Goal: Task Accomplishment & Management: Use online tool/utility

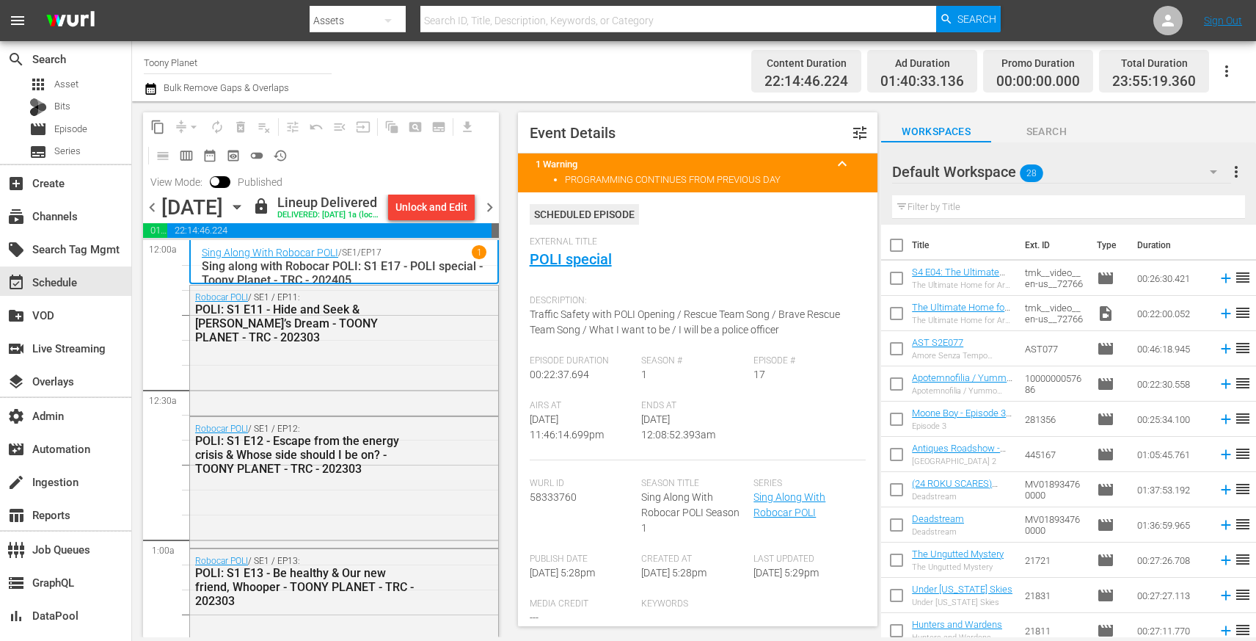
scroll to position [6833, 0]
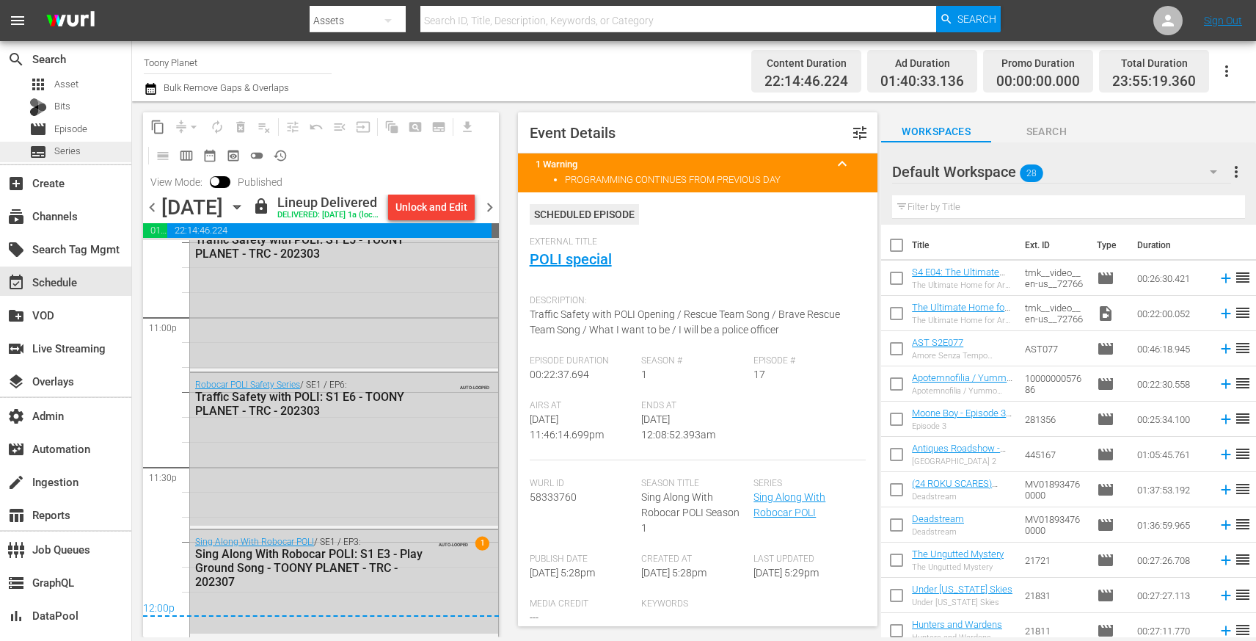
click at [68, 144] on span "Series" at bounding box center [67, 151] width 26 height 15
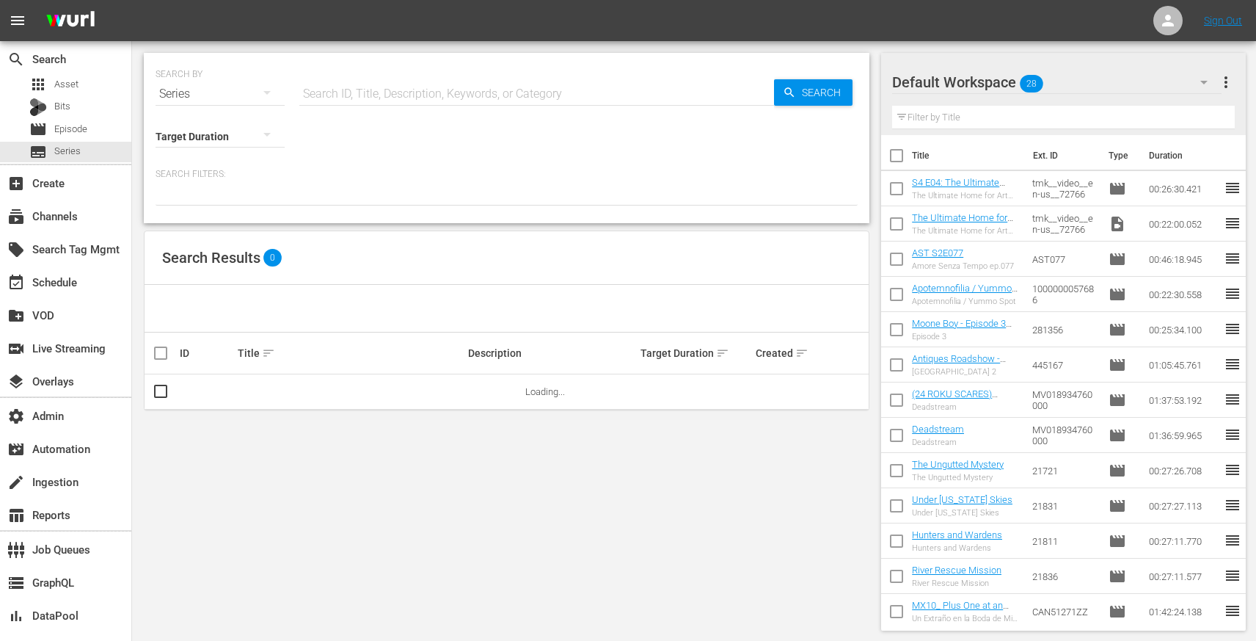
click at [366, 109] on input "text" at bounding box center [536, 93] width 475 height 35
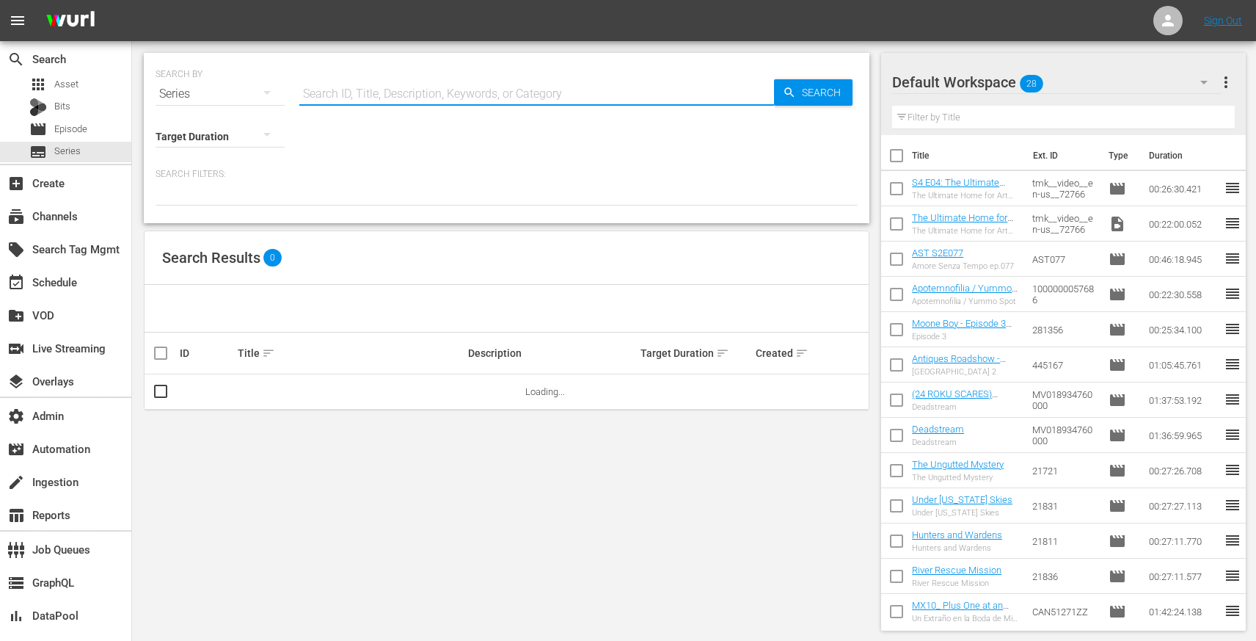
paste input "45052501"
type input "45052501"
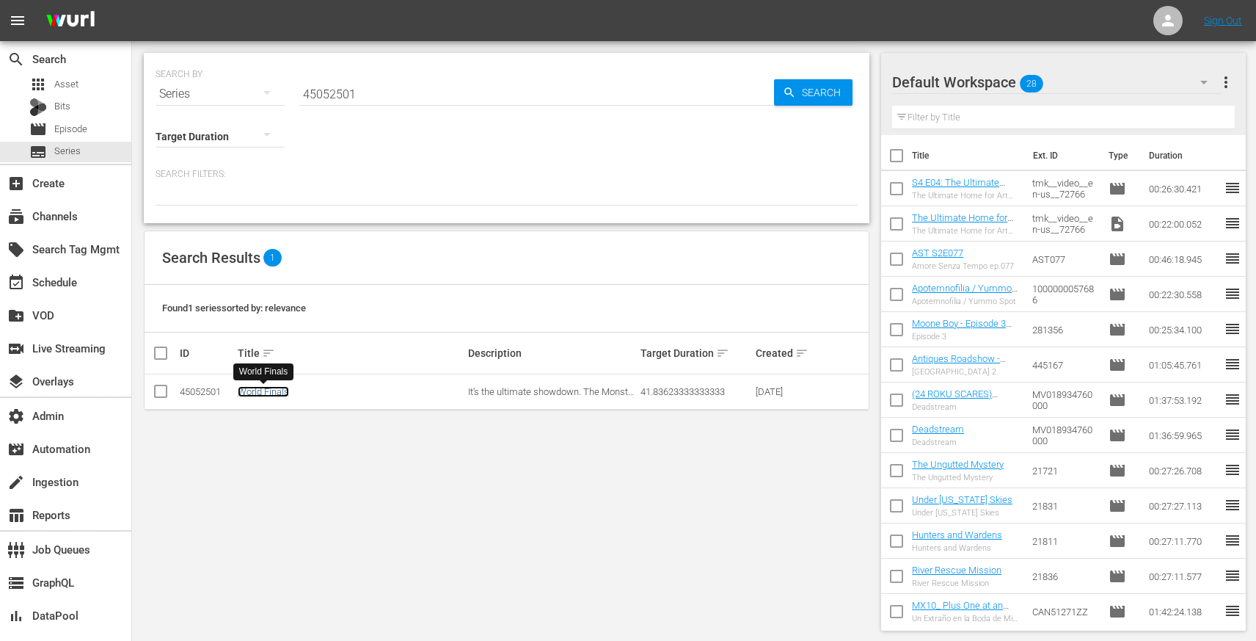
click at [244, 395] on link "World Finals" at bounding box center [263, 391] width 51 height 11
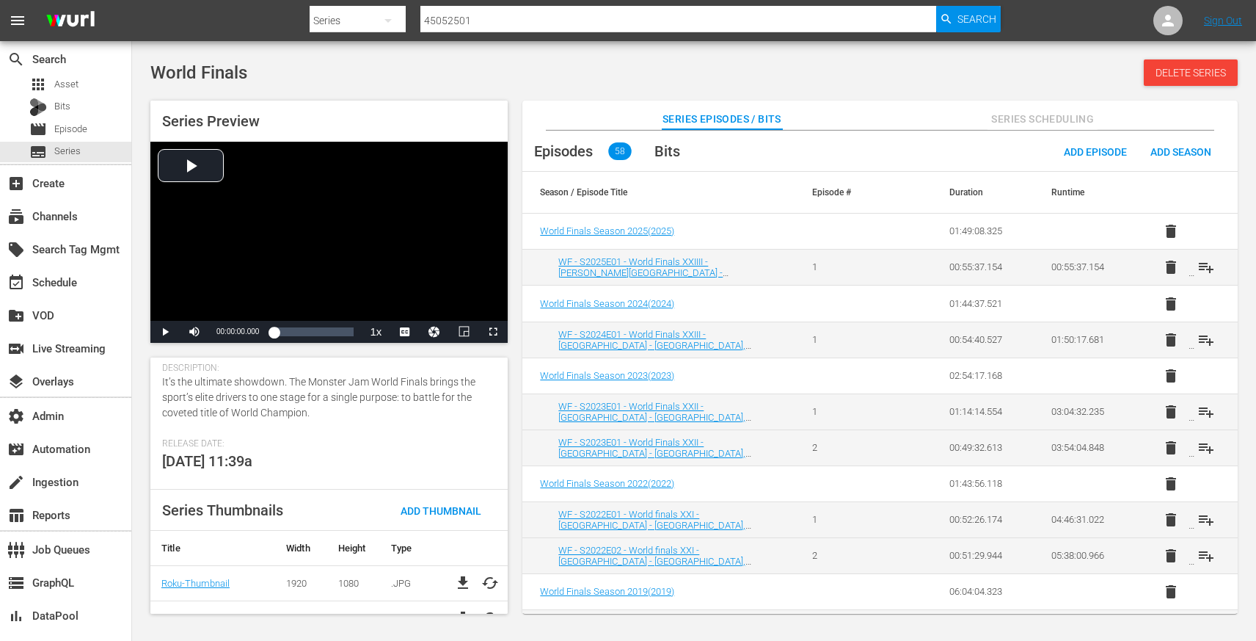
scroll to position [285, 0]
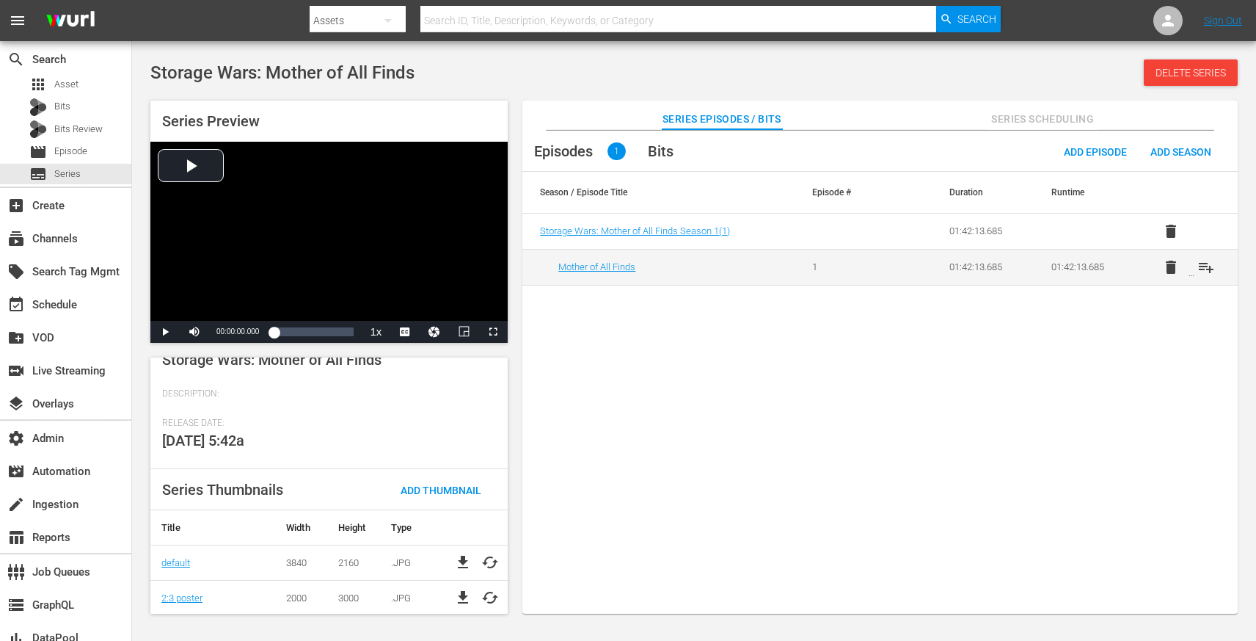
scroll to position [239, 0]
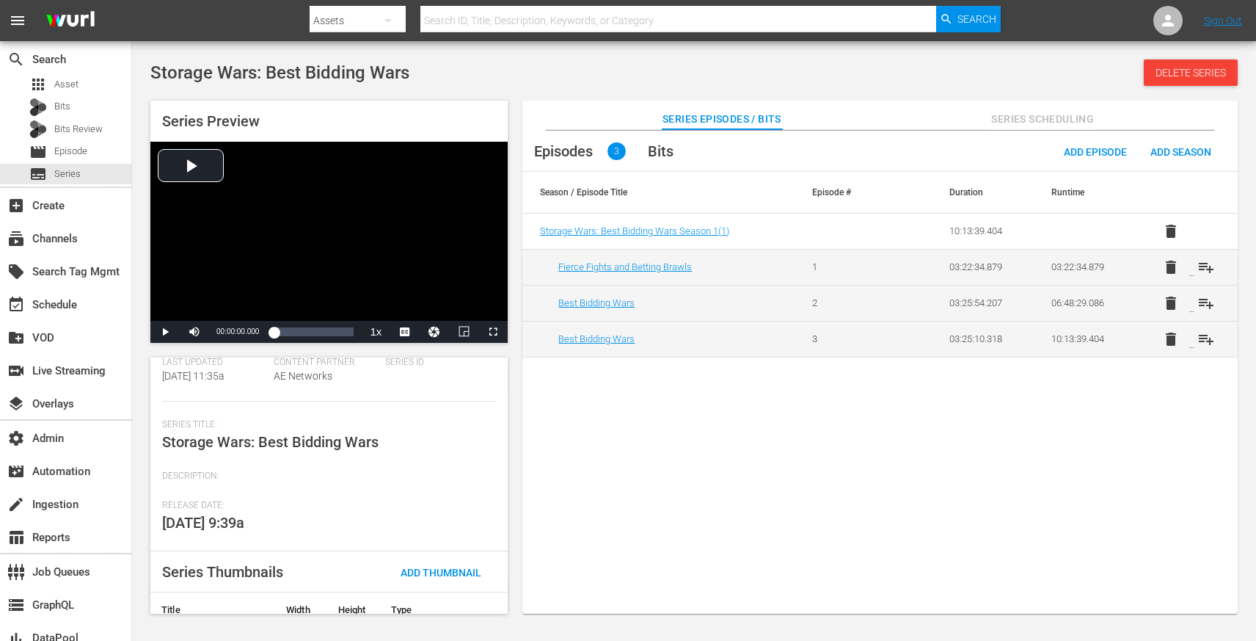
scroll to position [129, 0]
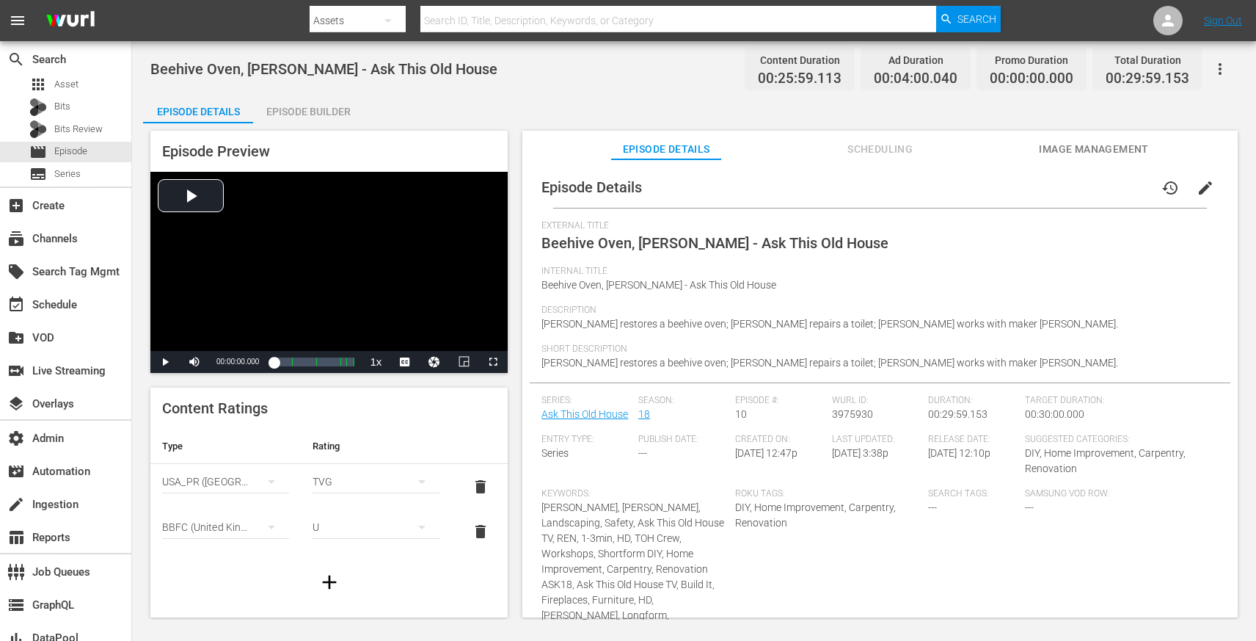
click at [892, 150] on span "Scheduling" at bounding box center [881, 149] width 110 height 18
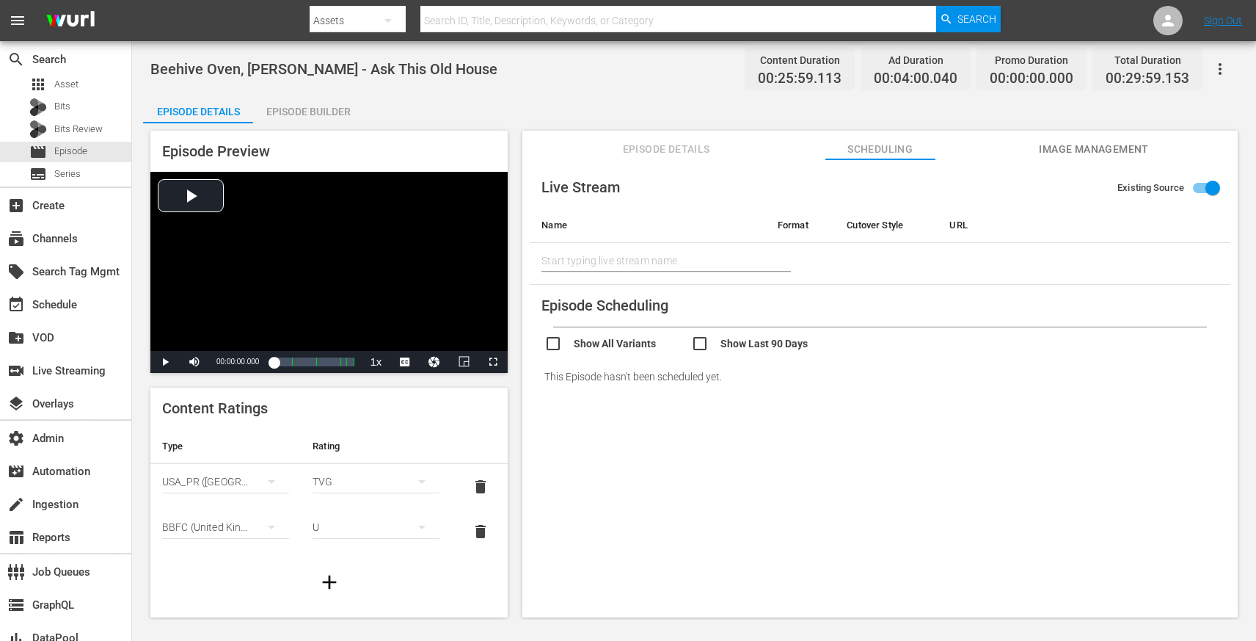
click at [697, 343] on input "checkbox" at bounding box center [764, 345] width 147 height 21
checkbox input "true"
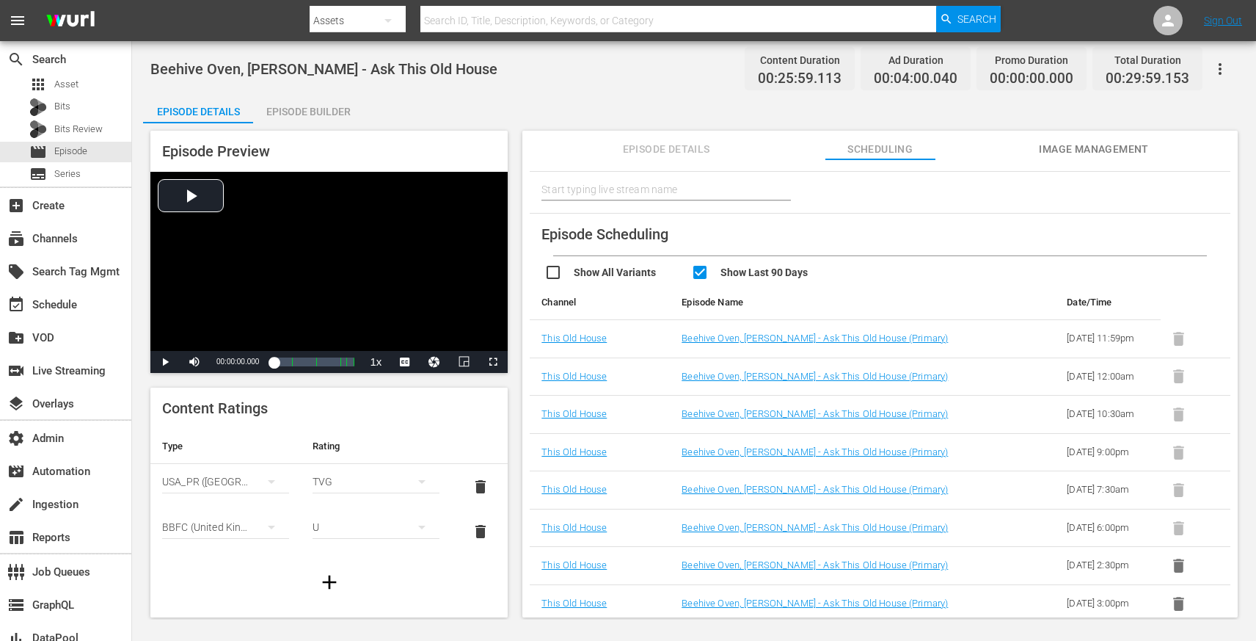
scroll to position [109, 0]
click at [730, 332] on link "Beehive Oven, Jimmy DiResta - Ask This Old House (Primary)" at bounding box center [815, 337] width 266 height 11
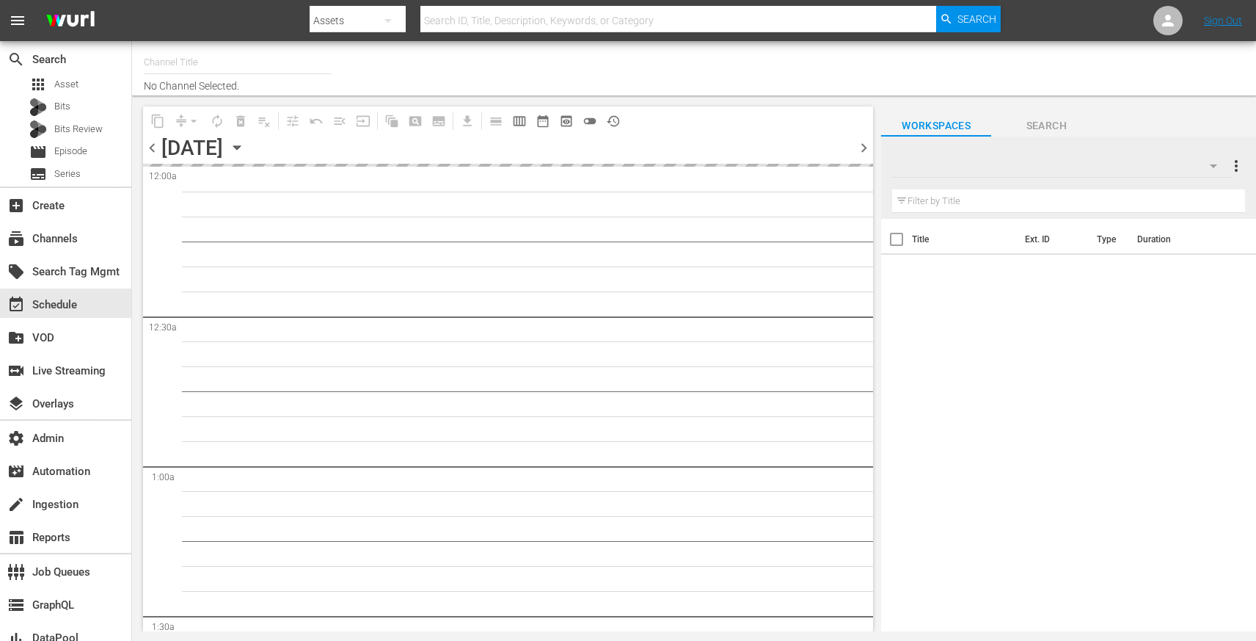
type input "This Old House (318)"
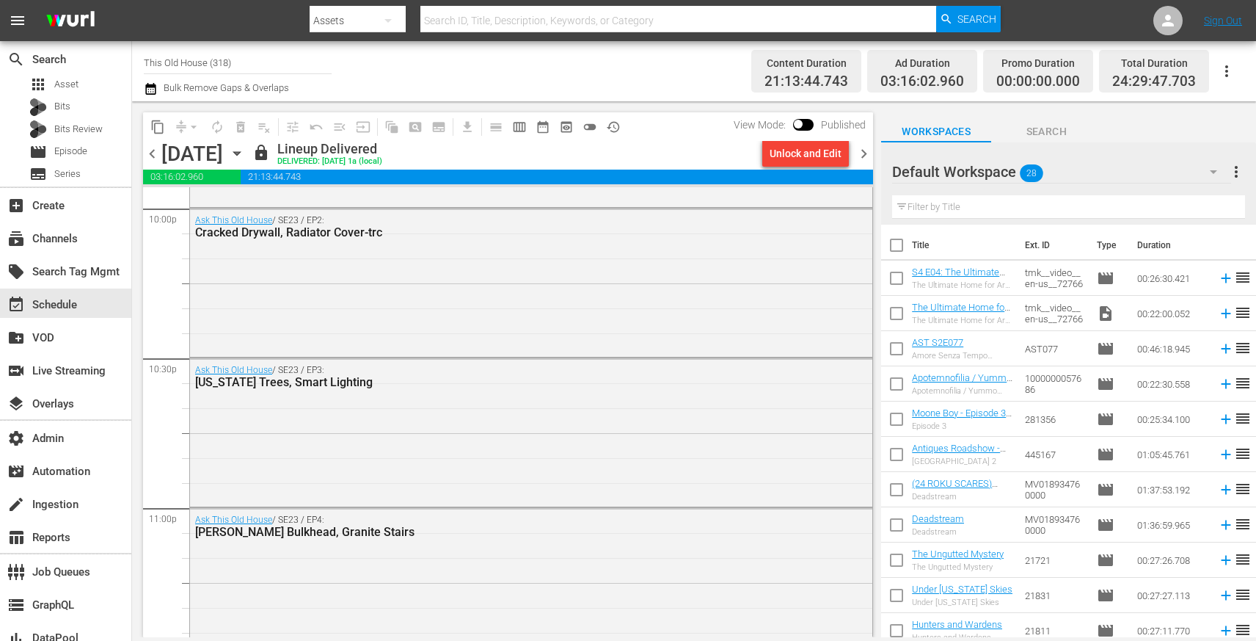
scroll to position [6885, 0]
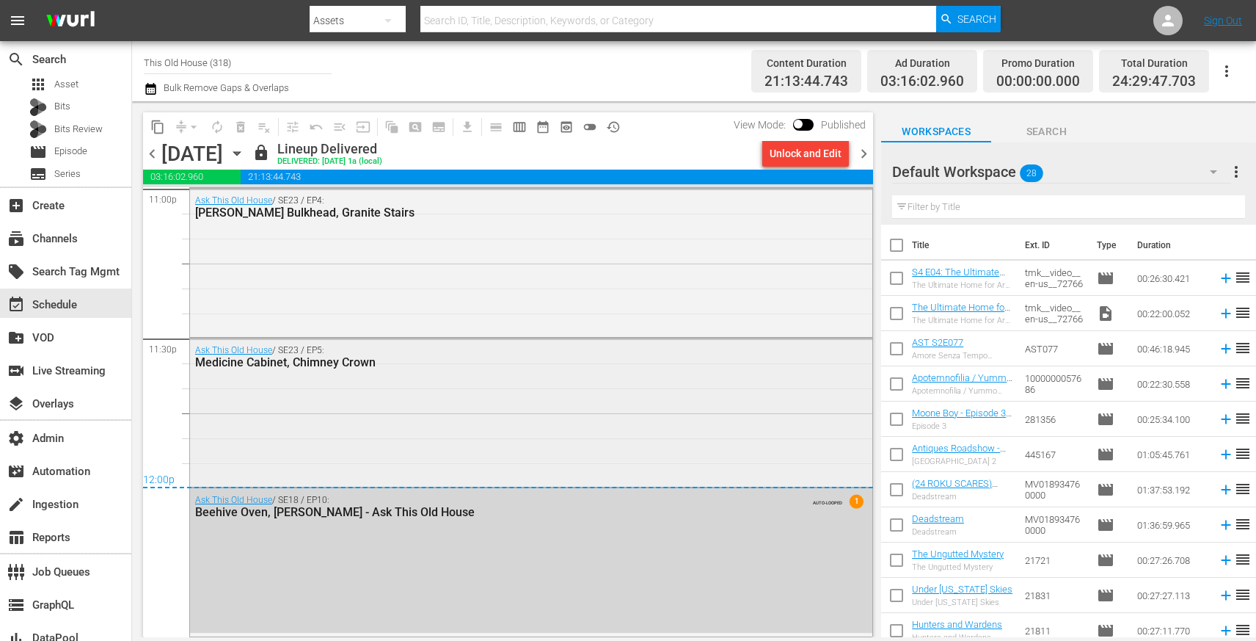
click at [685, 390] on div "Ask This Old House / SE23 / EP5: Medicine Cabinet, Chimney Crown" at bounding box center [531, 410] width 682 height 145
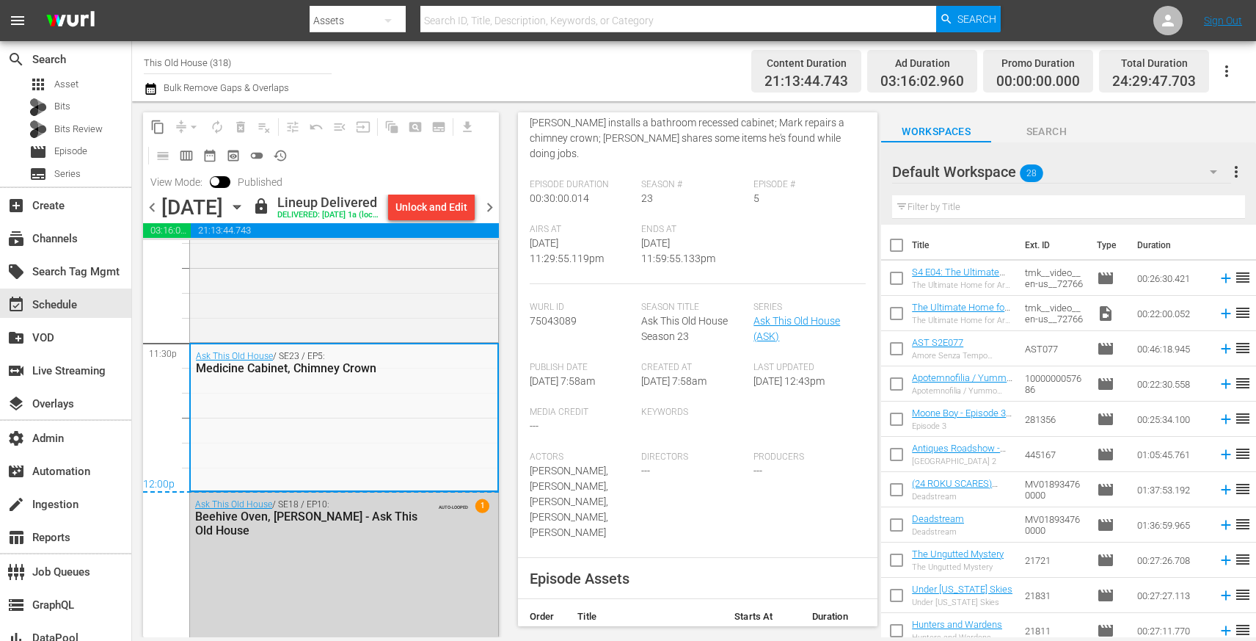
scroll to position [0, 0]
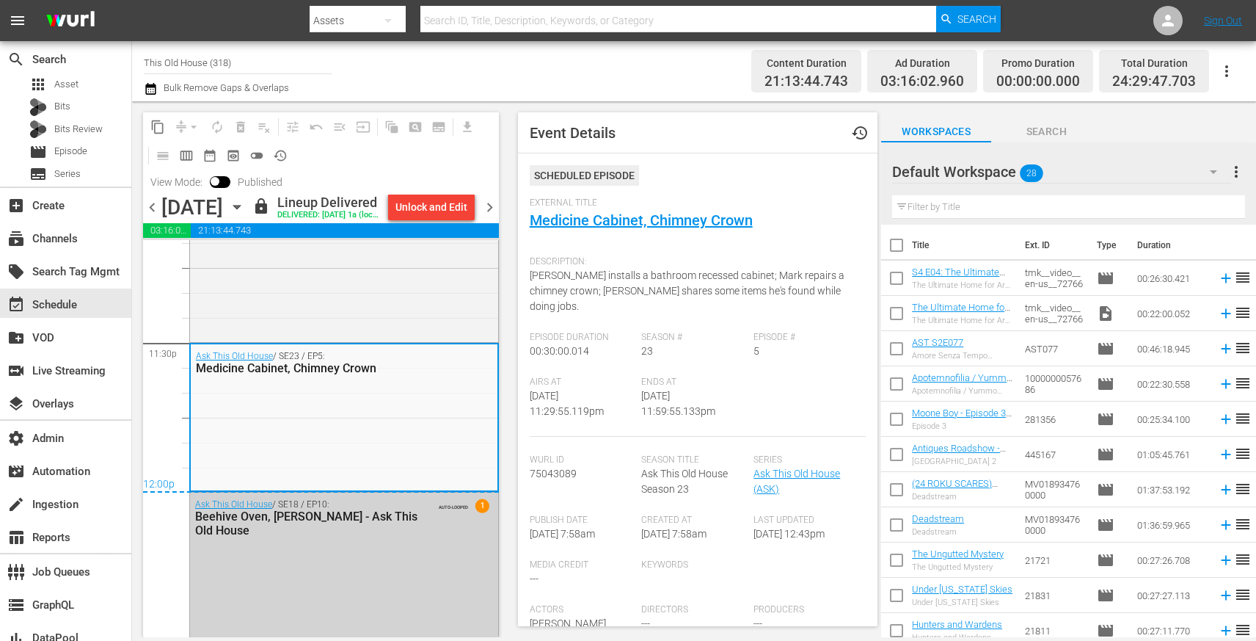
click at [451, 542] on div "Ask This Old House / SE18 / EP10: Beehive Oven, Jimmy DiResta - Ask This Old Ho…" at bounding box center [344, 517] width 308 height 50
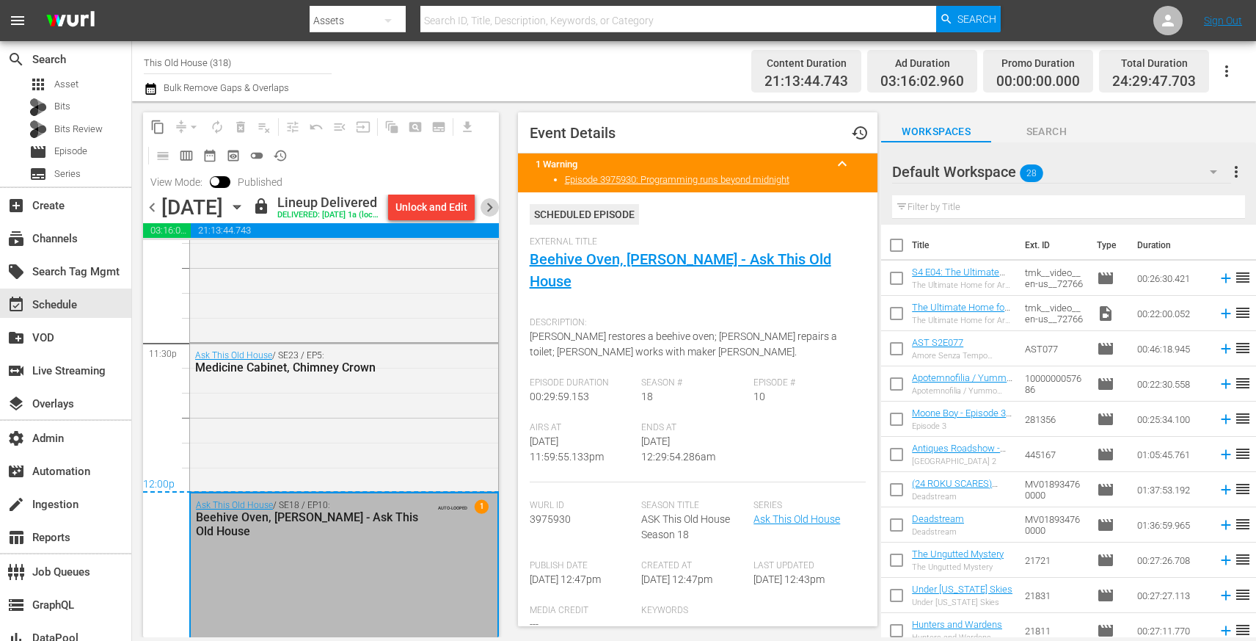
click at [498, 216] on span "chevron_right" at bounding box center [490, 207] width 18 height 18
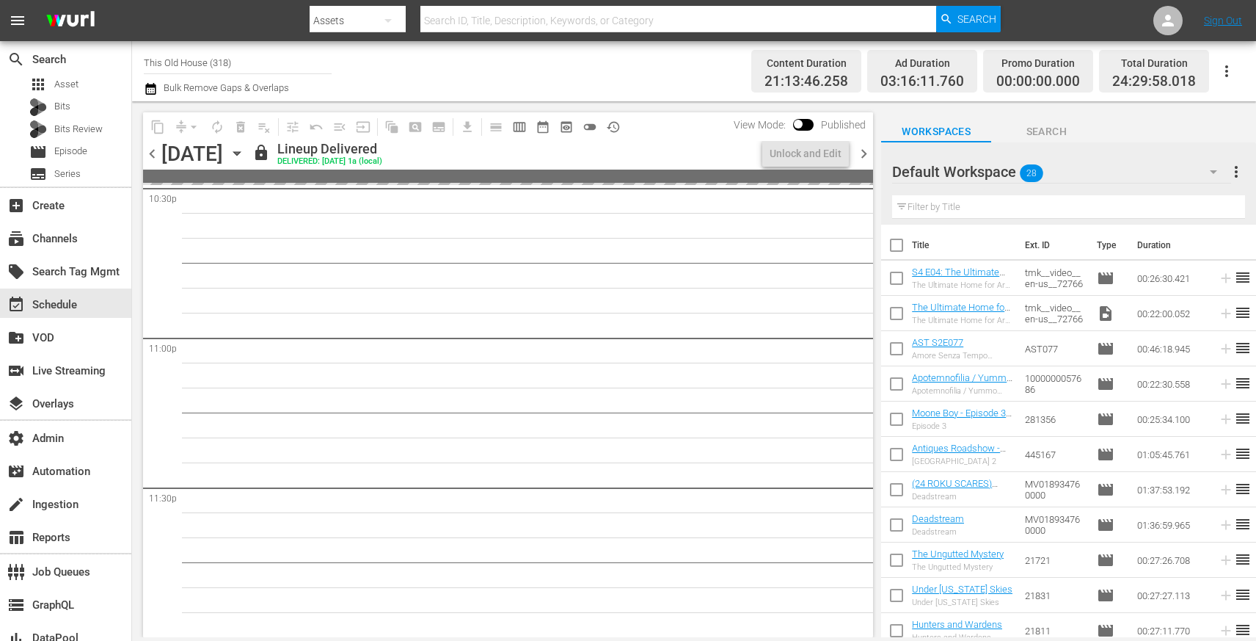
scroll to position [6885, 0]
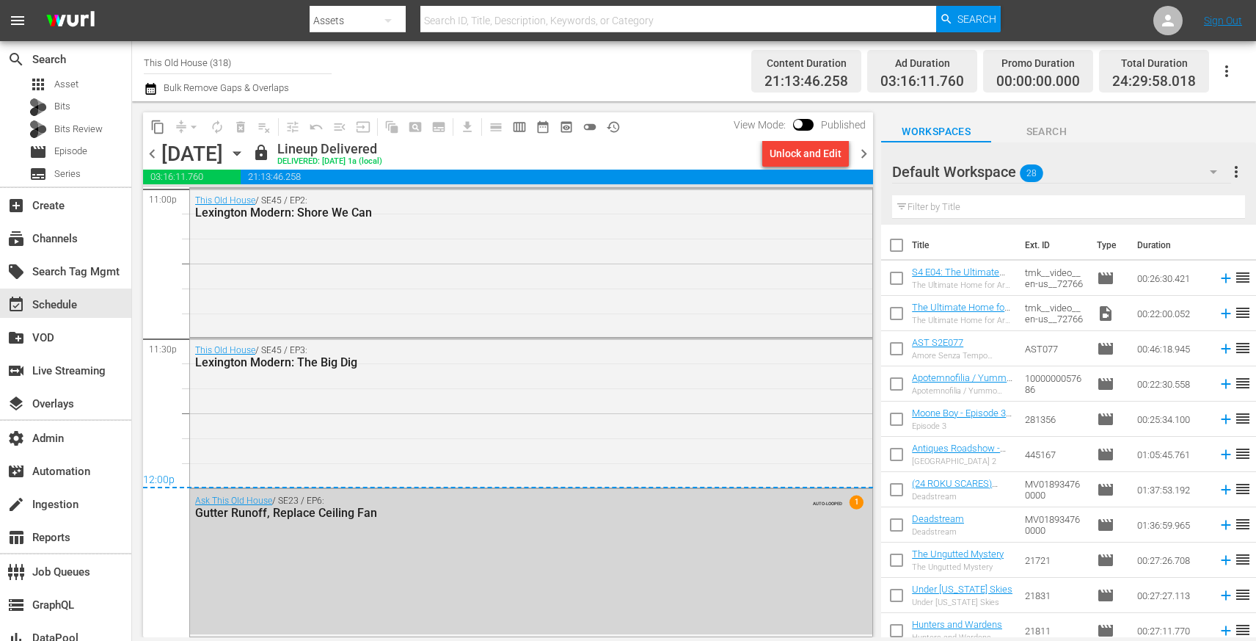
click at [868, 150] on span "chevron_right" at bounding box center [864, 154] width 18 height 18
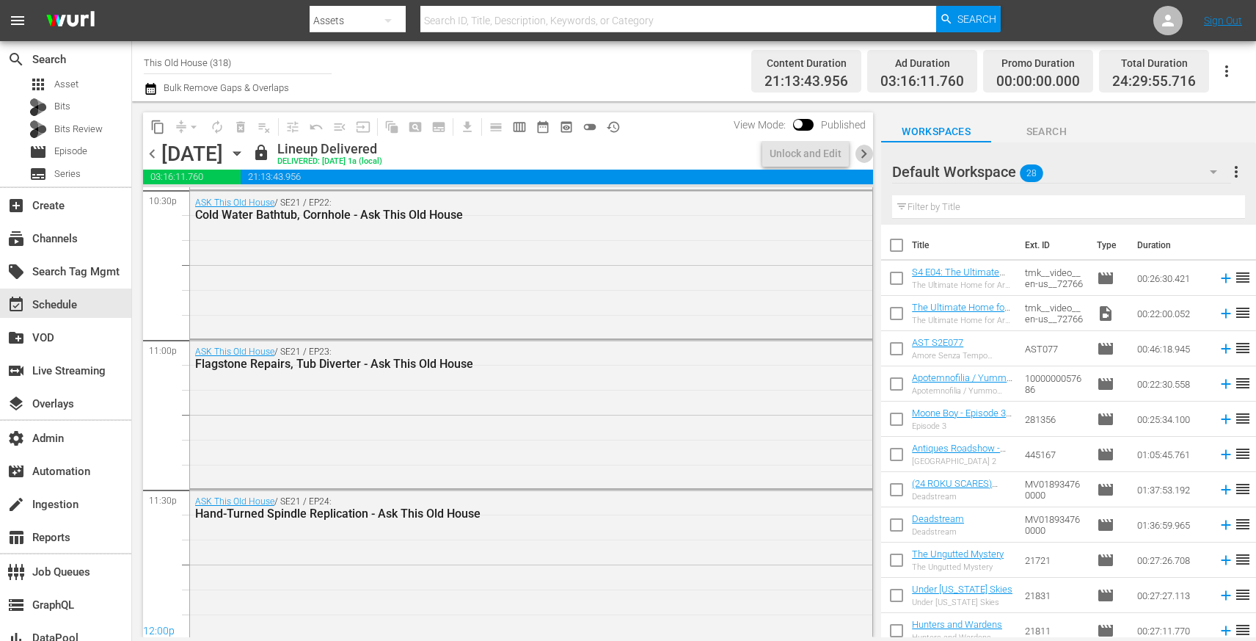
scroll to position [6885, 0]
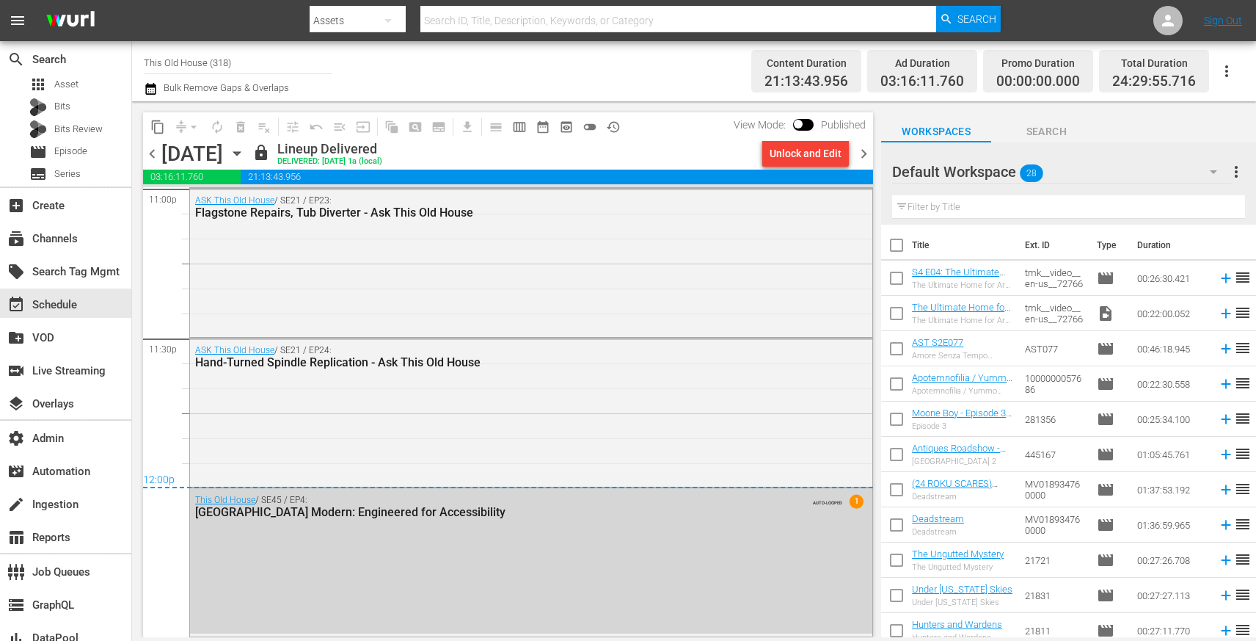
click at [159, 154] on span "chevron_left" at bounding box center [152, 154] width 18 height 18
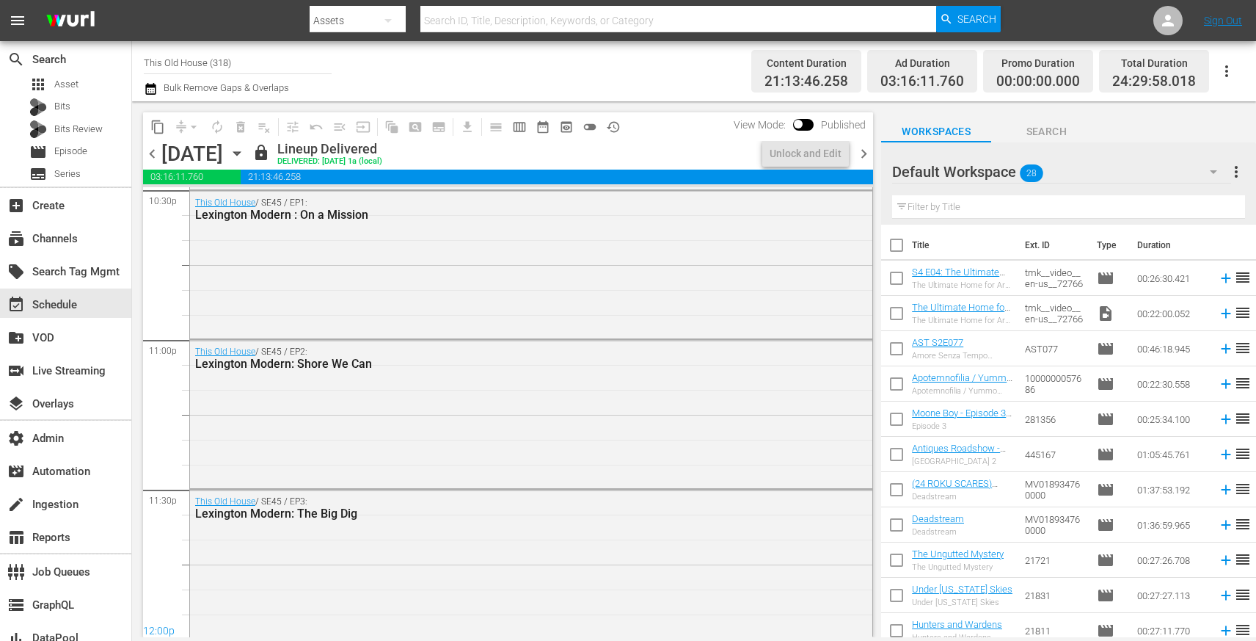
scroll to position [6885, 0]
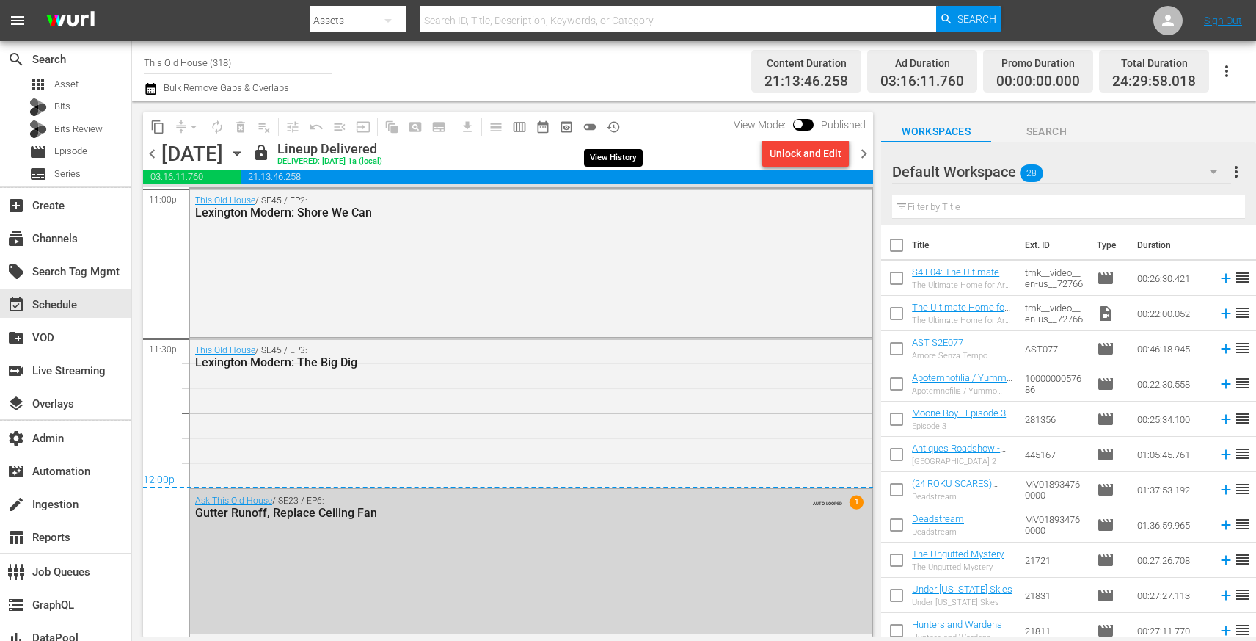
click at [612, 125] on span "history_outlined" at bounding box center [613, 127] width 15 height 15
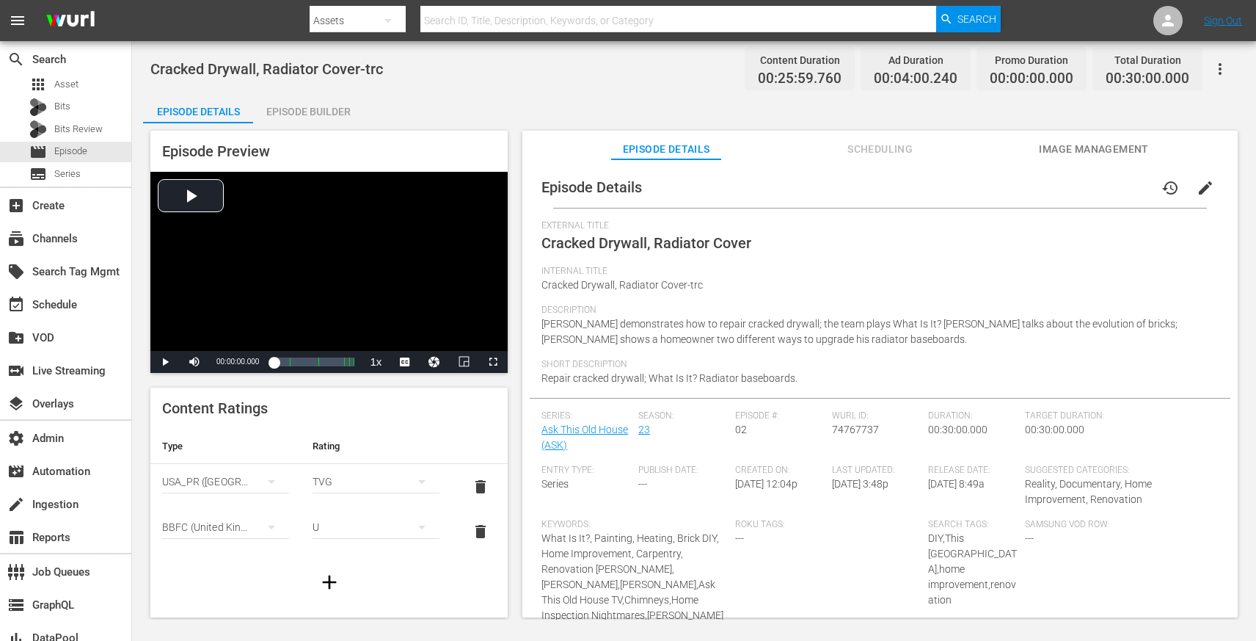
click at [892, 150] on span "Scheduling" at bounding box center [881, 149] width 110 height 18
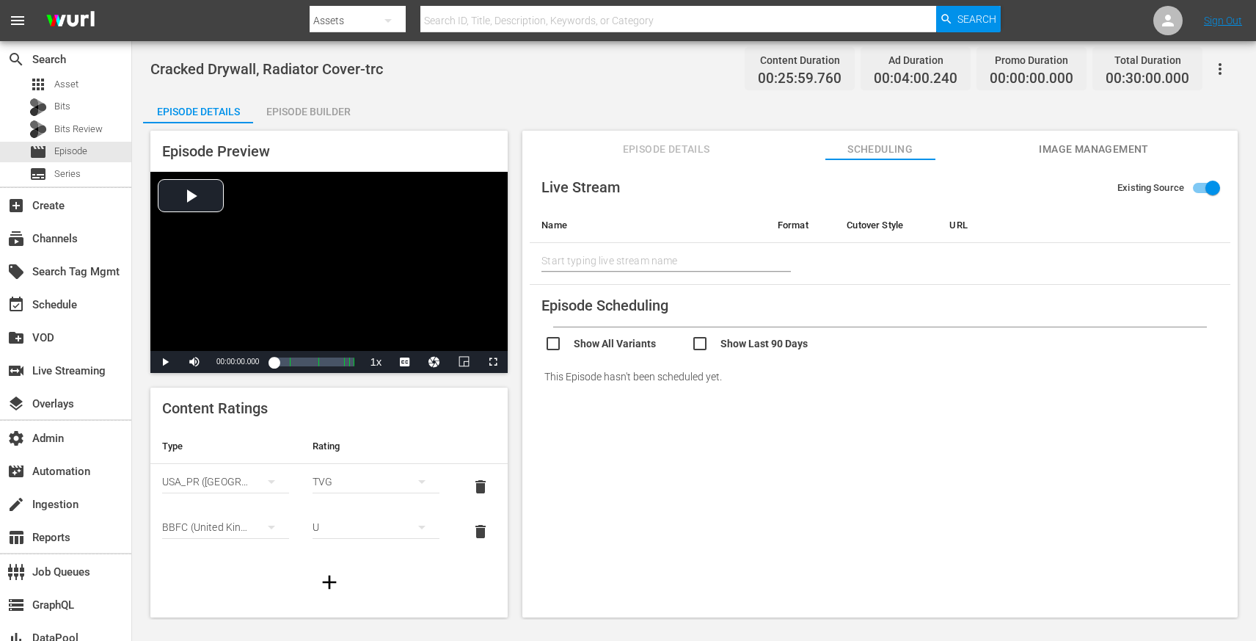
click at [697, 343] on input "checkbox" at bounding box center [764, 345] width 147 height 21
checkbox input "true"
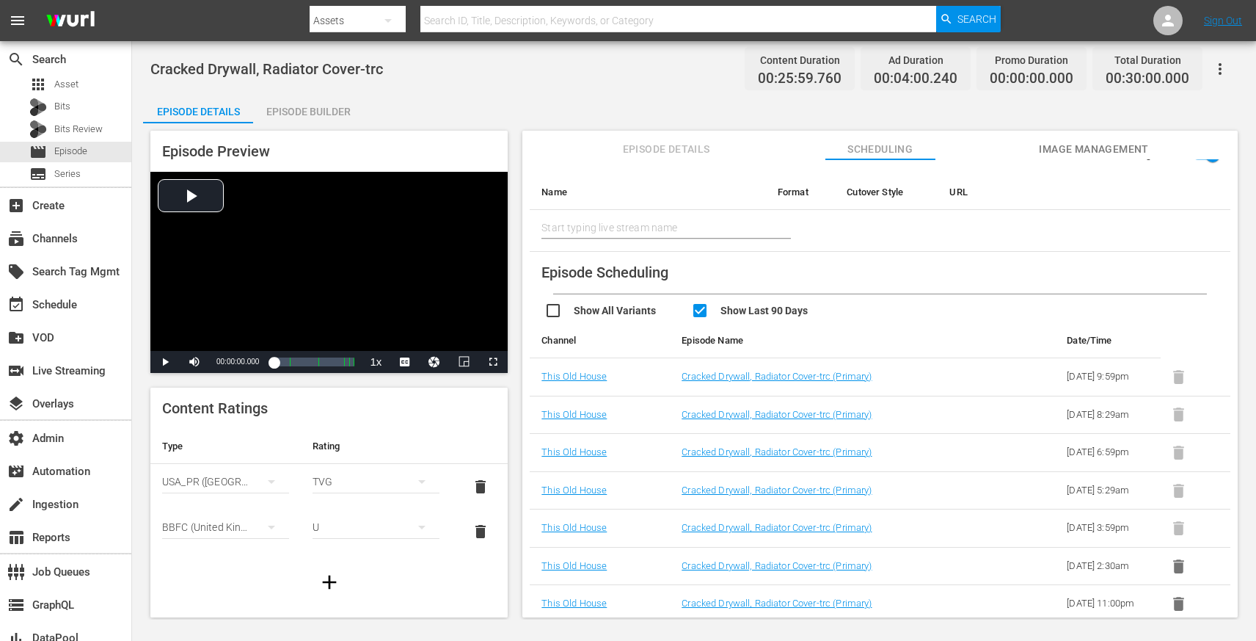
scroll to position [31, 0]
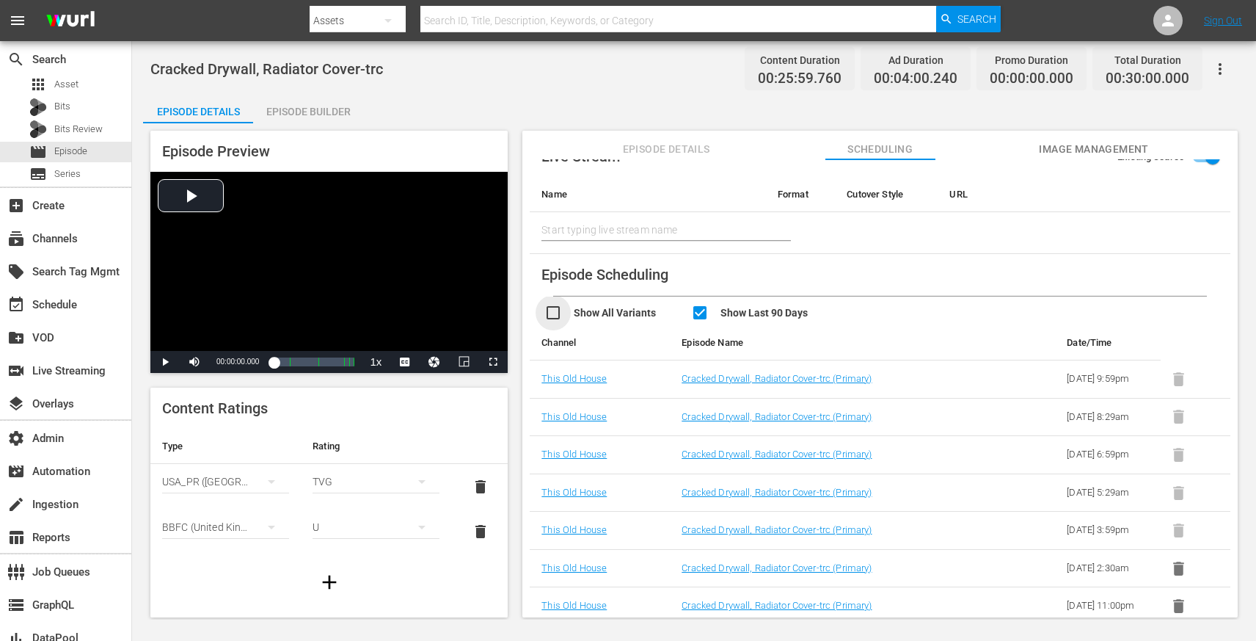
click at [599, 313] on input "checkbox" at bounding box center [618, 314] width 147 height 21
checkbox input "true"
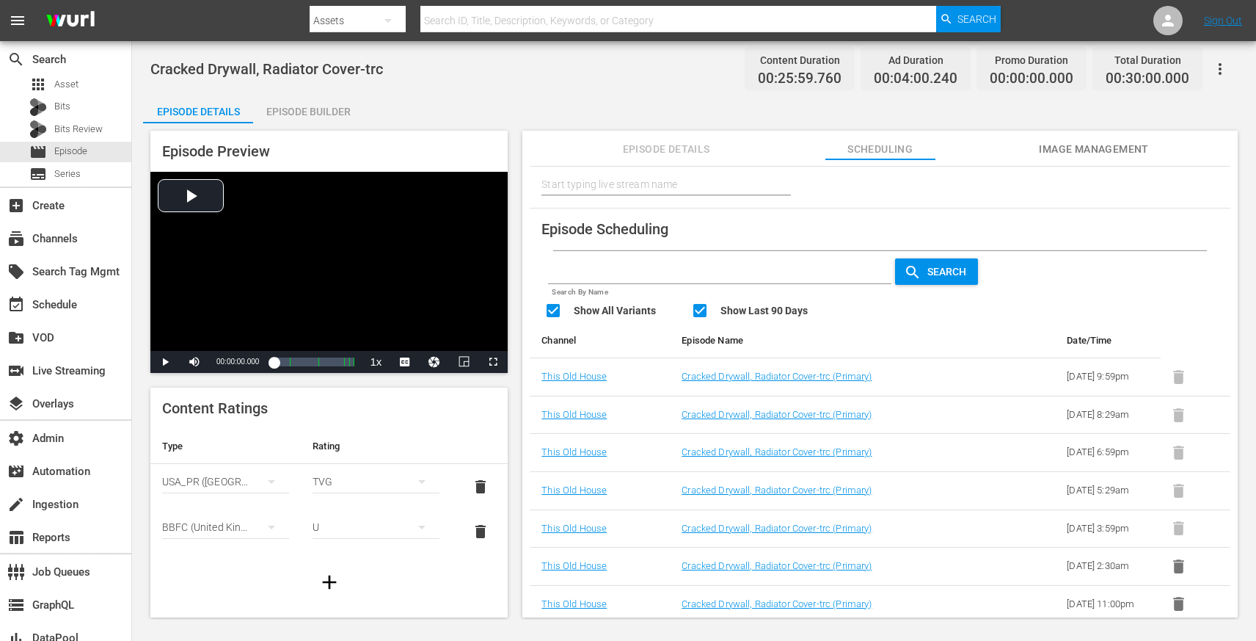
scroll to position [172, 0]
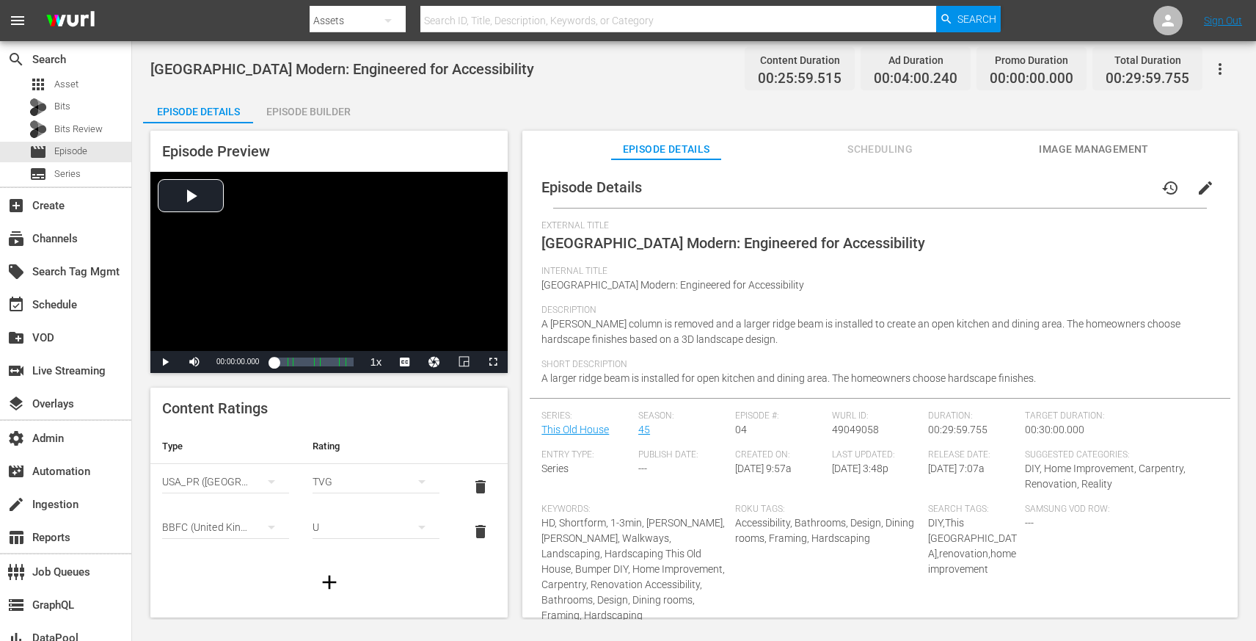
click at [892, 150] on span "Scheduling" at bounding box center [881, 149] width 110 height 18
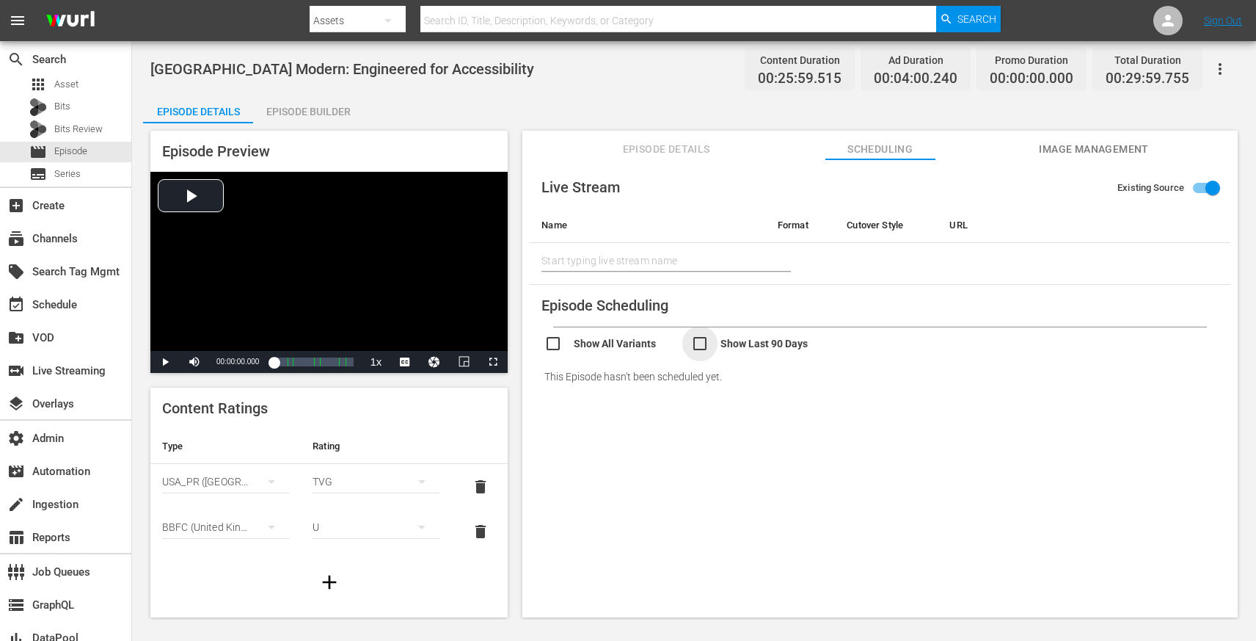
click at [697, 343] on input "checkbox" at bounding box center [764, 345] width 147 height 21
checkbox input "true"
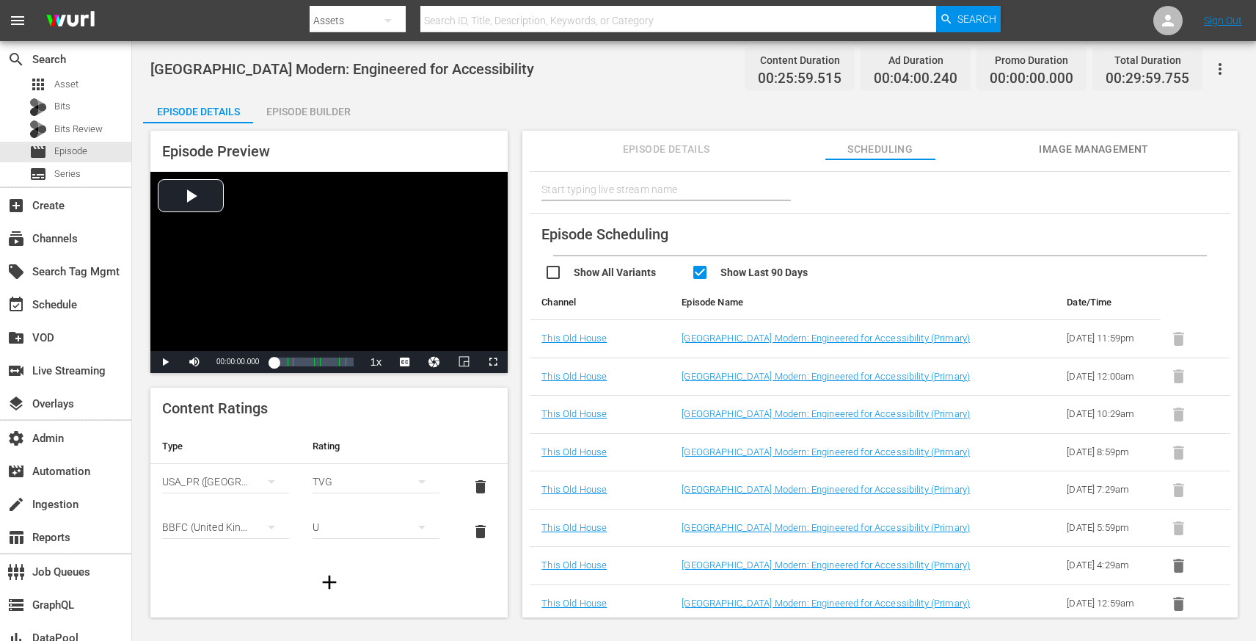
scroll to position [180, 0]
click at [710, 332] on link "Lexington Modern: Engineered for Accessibility (Primary)" at bounding box center [826, 337] width 288 height 11
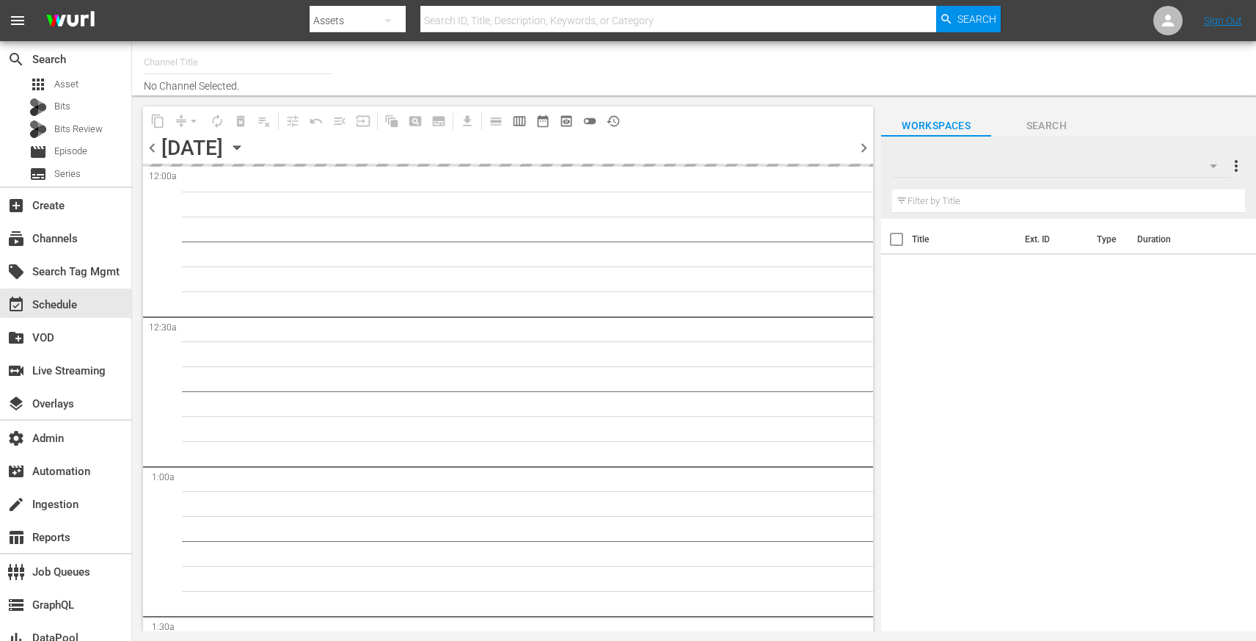
type input "This Old House (318)"
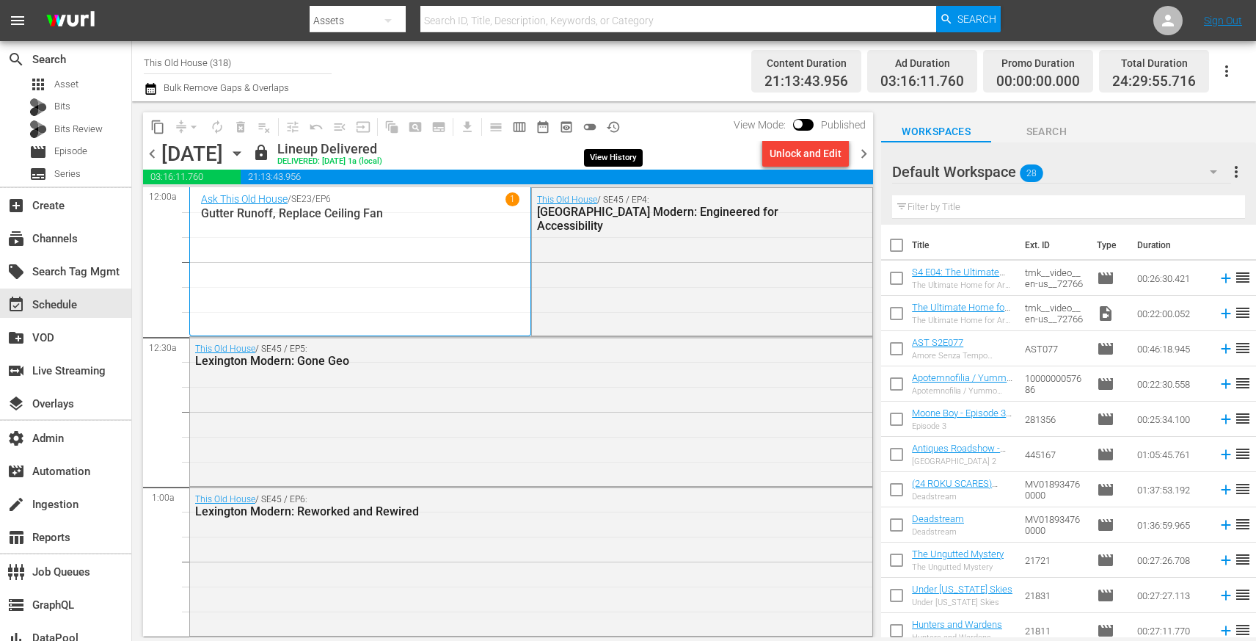
click at [612, 125] on span "history_outlined" at bounding box center [613, 127] width 15 height 15
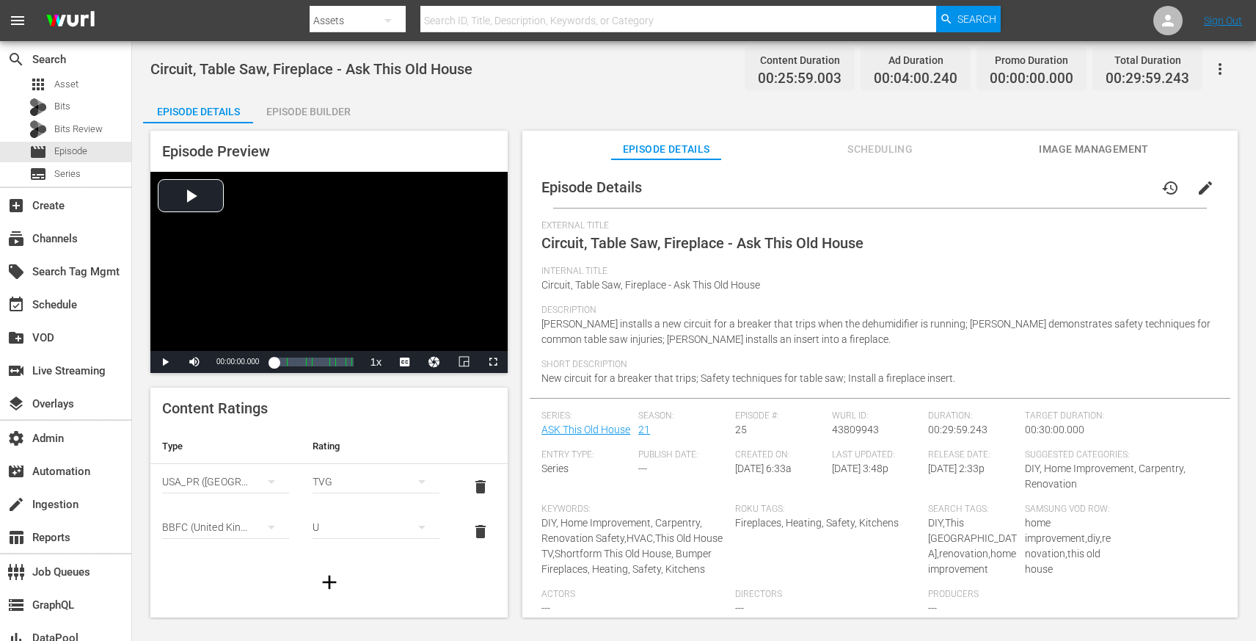
click at [892, 150] on span "Scheduling" at bounding box center [881, 149] width 110 height 18
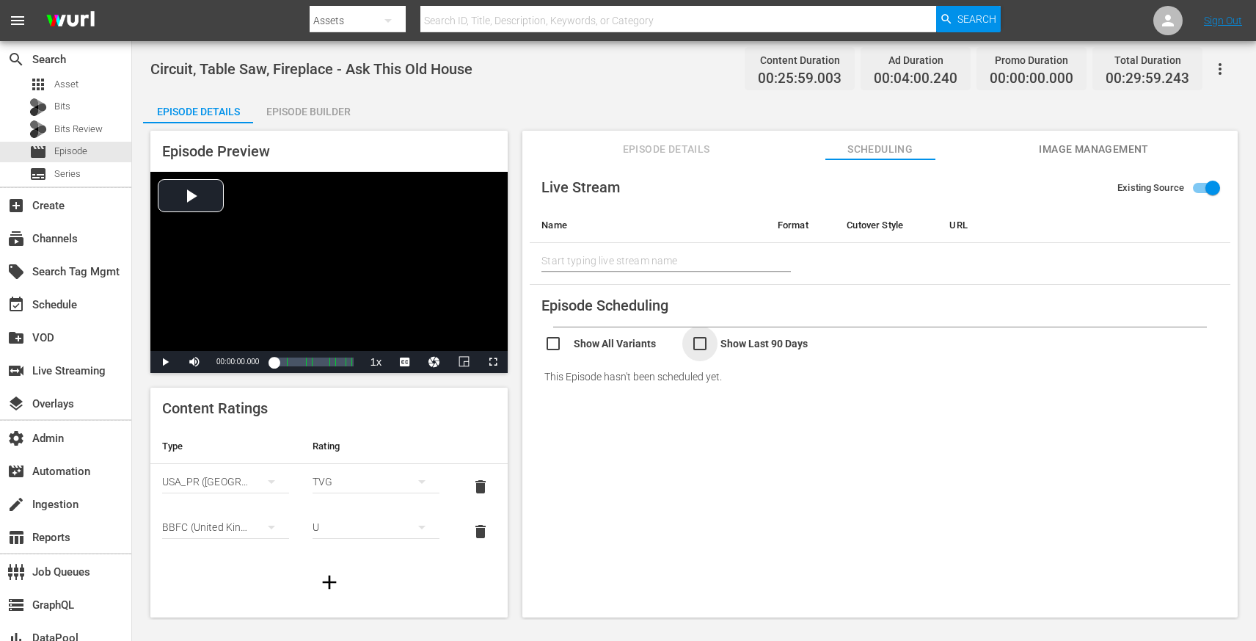
click at [697, 343] on input "checkbox" at bounding box center [764, 345] width 147 height 21
checkbox input "true"
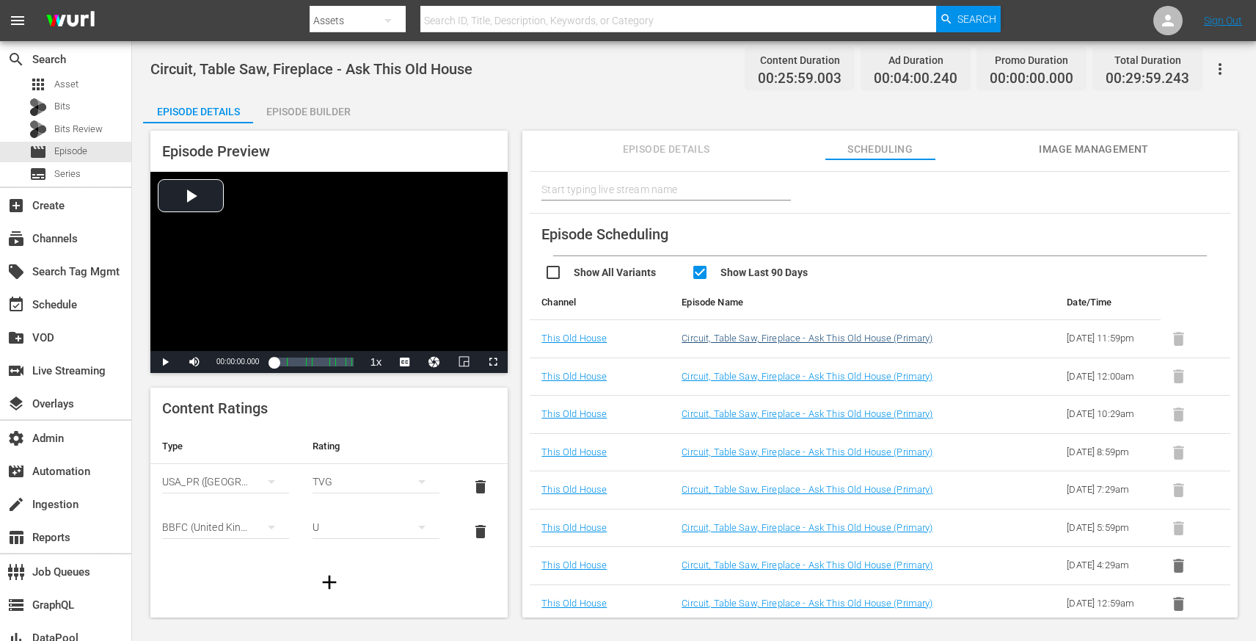
scroll to position [180, 0]
click at [721, 332] on link "Circuit, Table Saw, Fireplace - Ask This Old House (Primary)" at bounding box center [807, 337] width 251 height 11
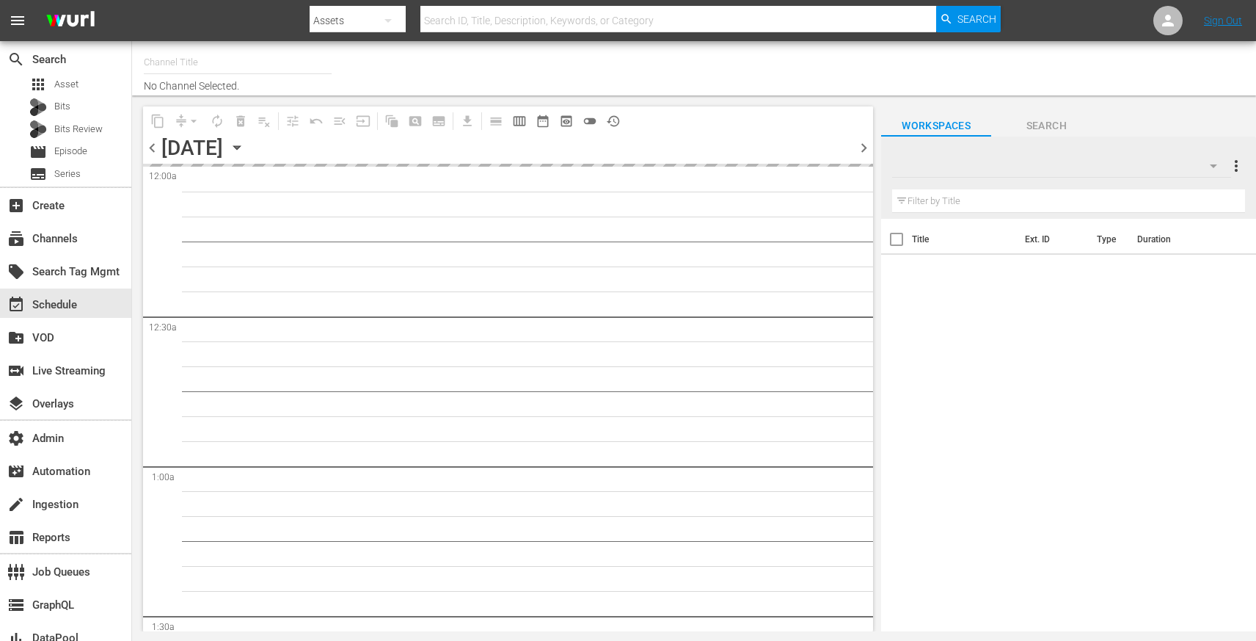
type input "This Old House (318)"
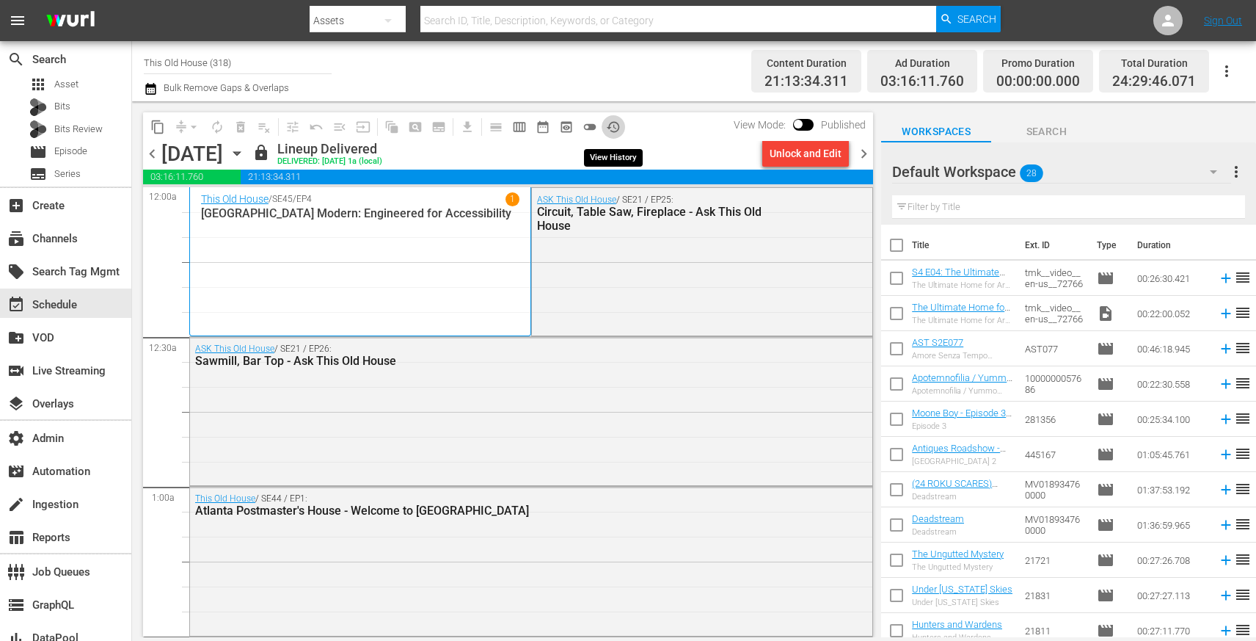
click at [612, 125] on span "history_outlined" at bounding box center [613, 127] width 15 height 15
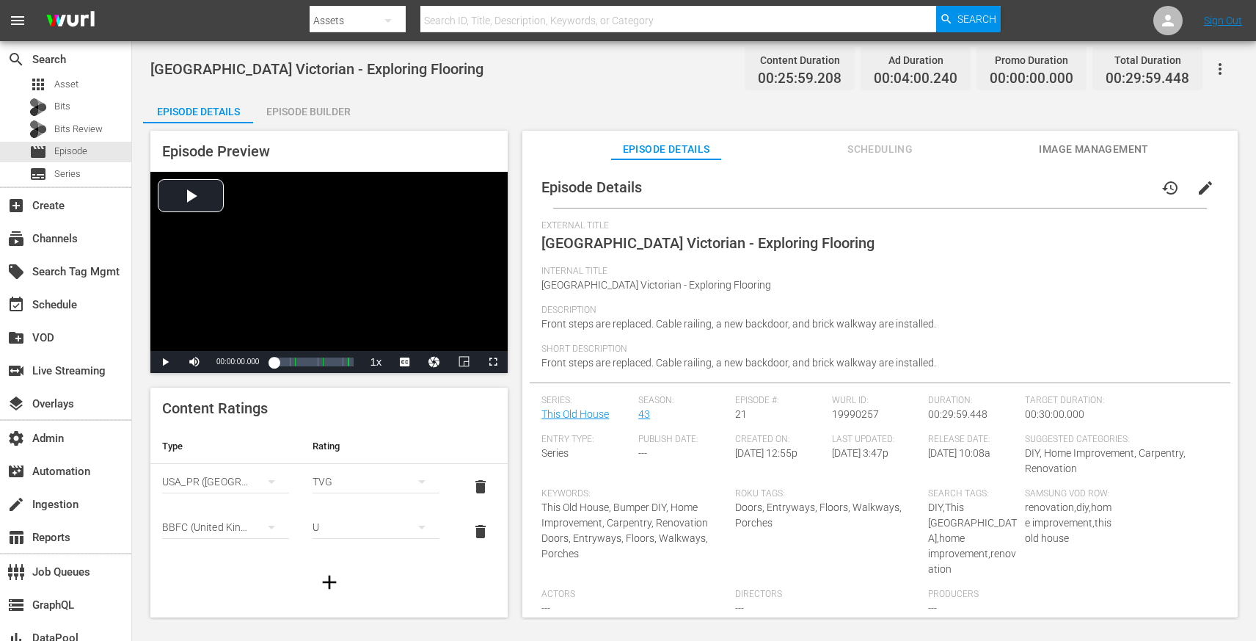
click at [892, 150] on span "Scheduling" at bounding box center [881, 149] width 110 height 18
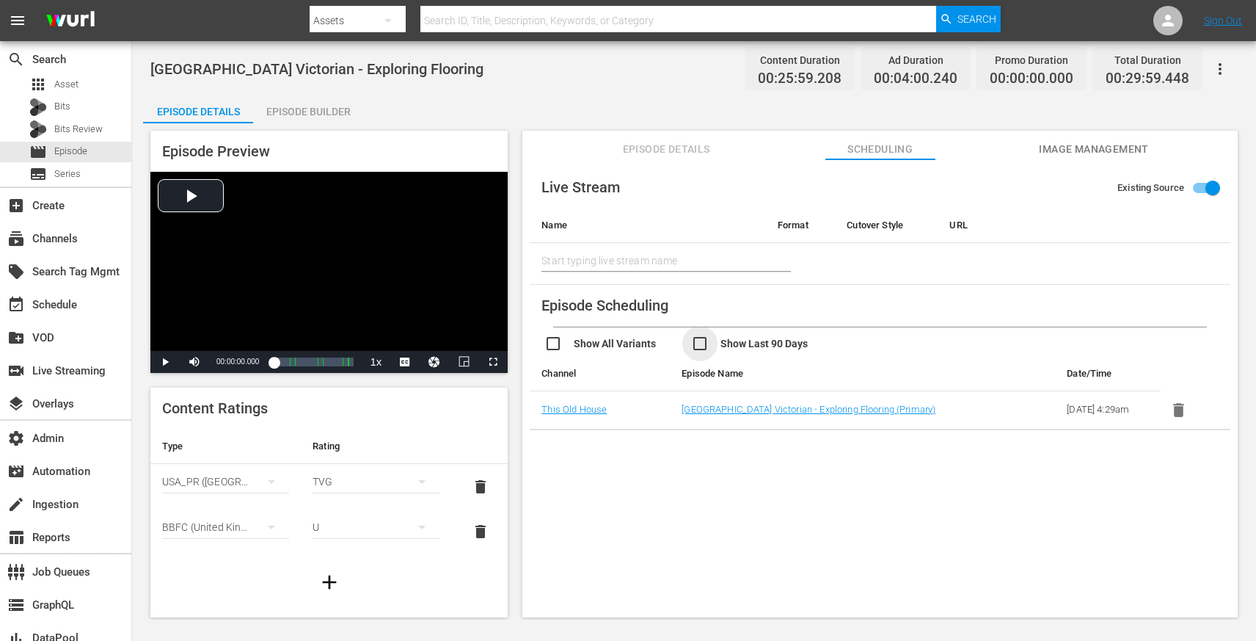
click at [703, 343] on input "checkbox" at bounding box center [764, 345] width 147 height 21
checkbox input "true"
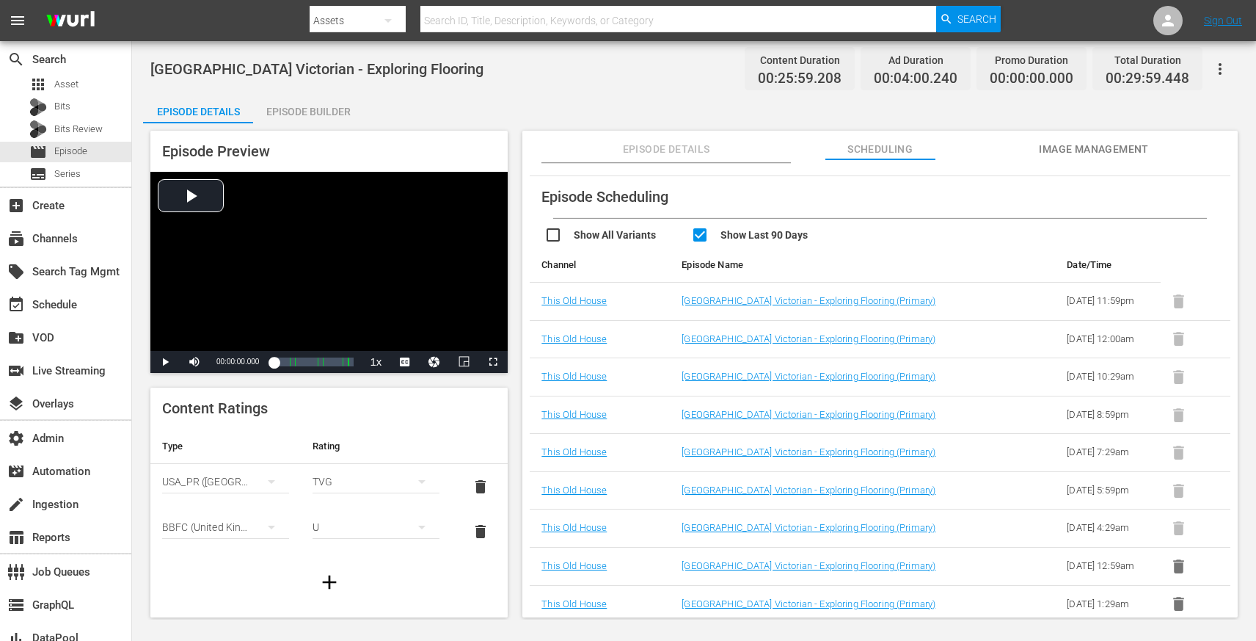
scroll to position [140, 0]
click at [723, 295] on link "[GEOGRAPHIC_DATA] Victorian - Exploring Flooring (Primary)" at bounding box center [809, 300] width 254 height 11
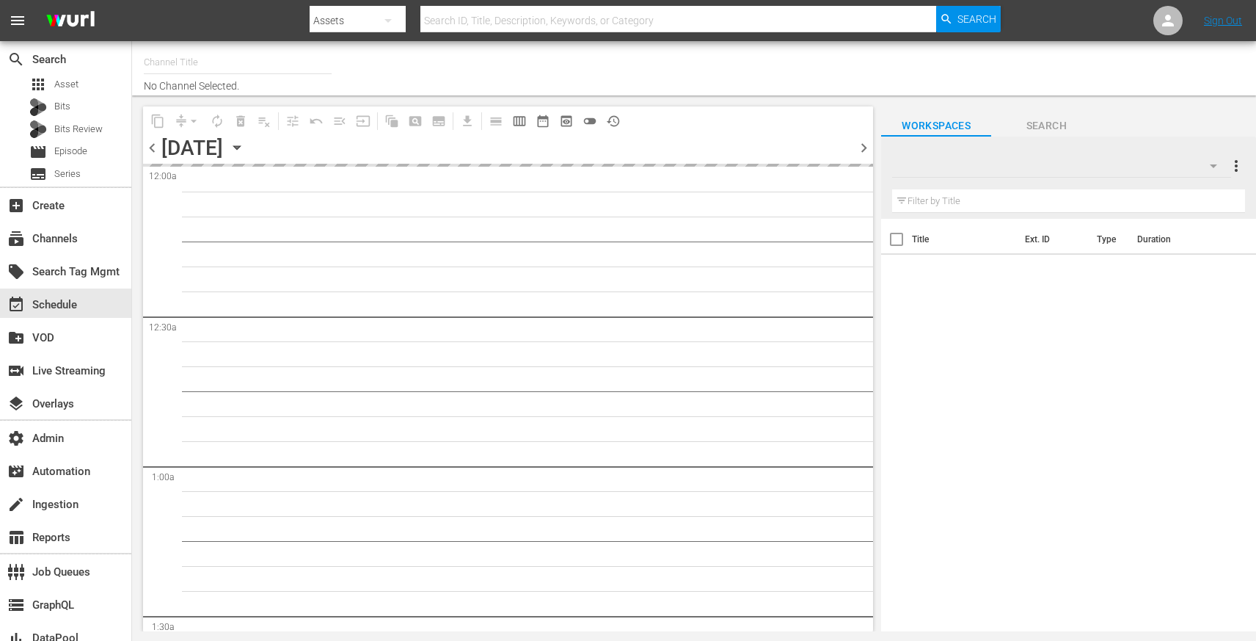
type input "This Old House (318)"
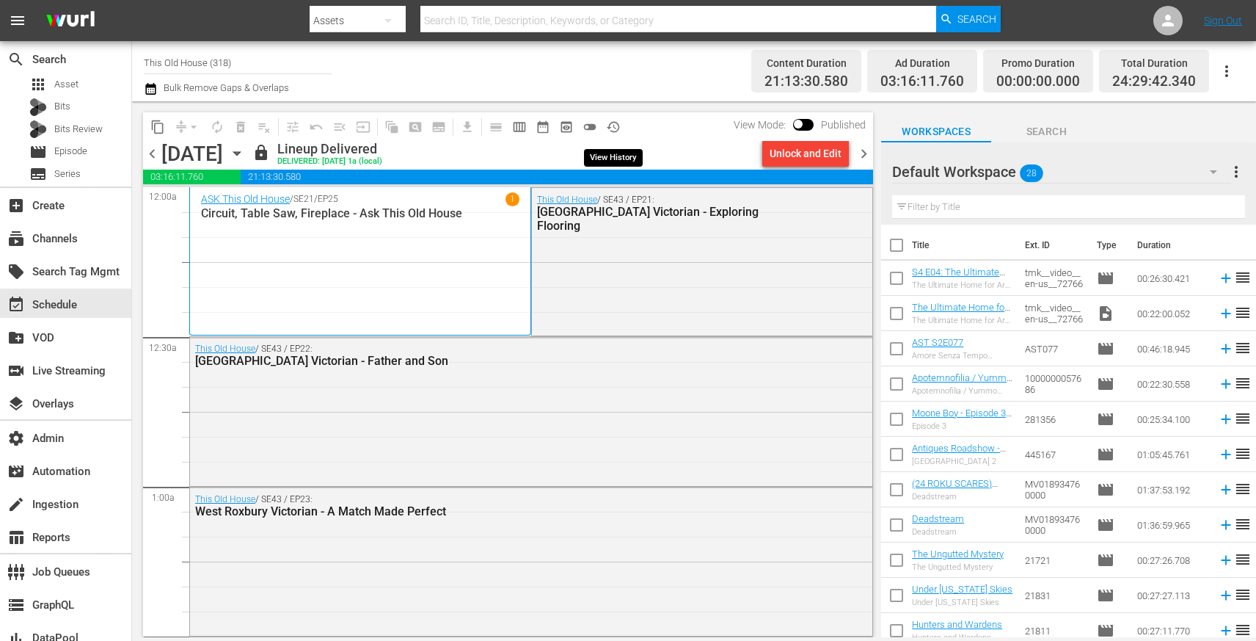
click at [612, 125] on span "history_outlined" at bounding box center [613, 127] width 15 height 15
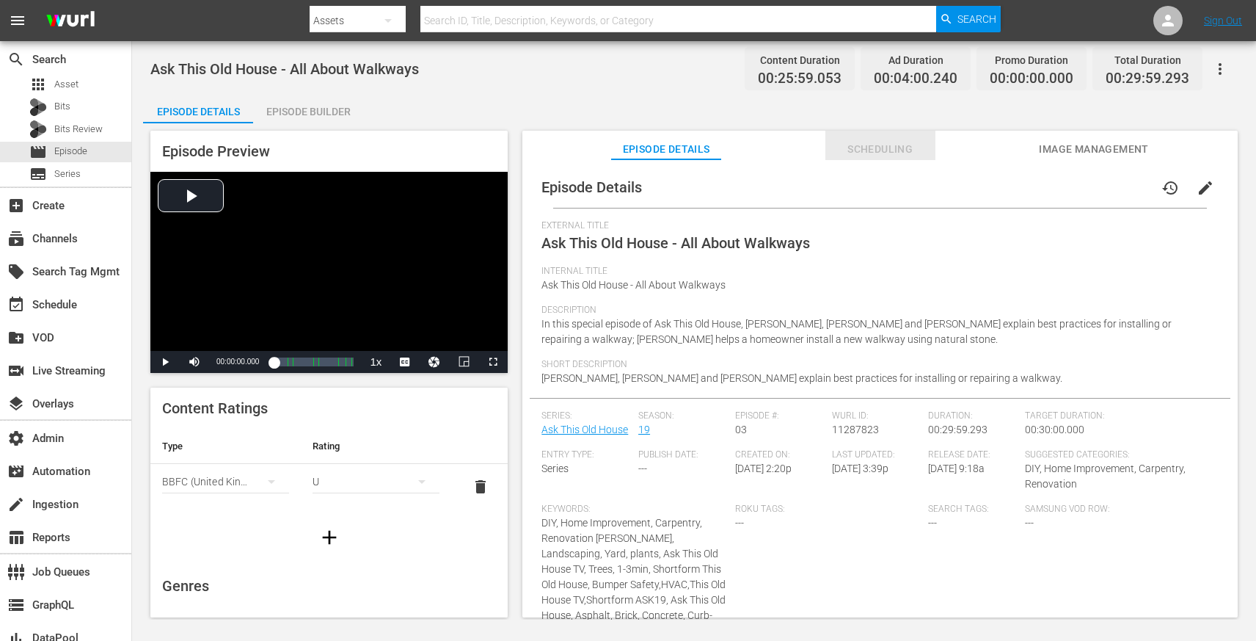
click at [892, 150] on span "Scheduling" at bounding box center [881, 149] width 110 height 18
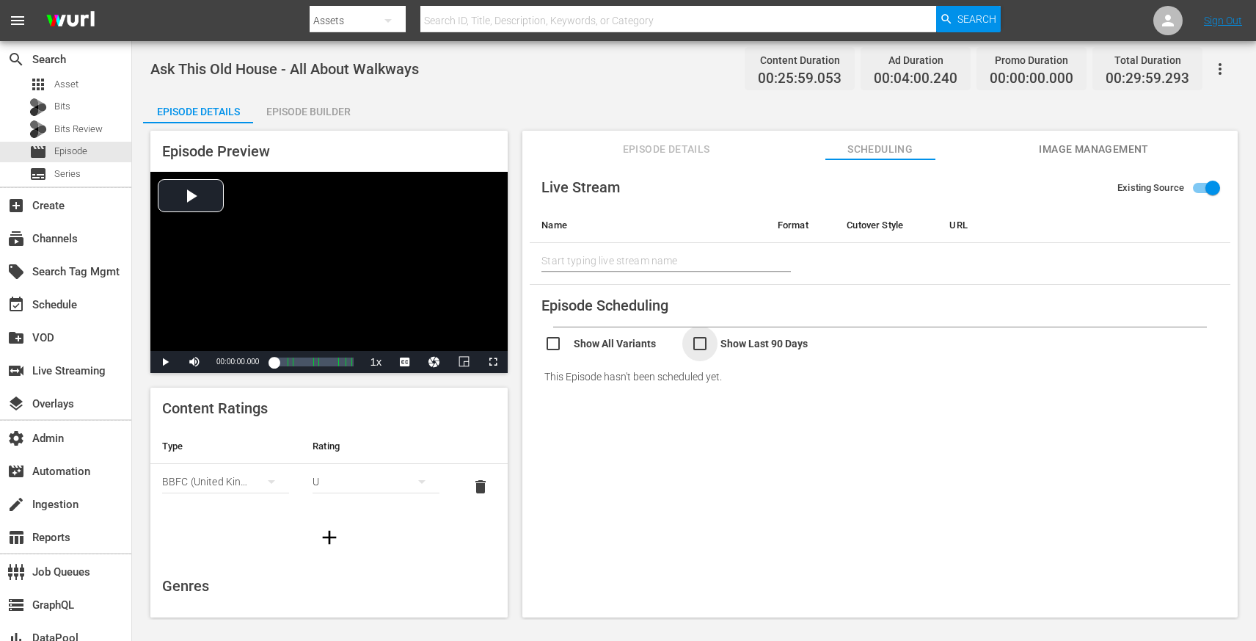
click at [703, 343] on input "checkbox" at bounding box center [764, 345] width 147 height 21
checkbox input "true"
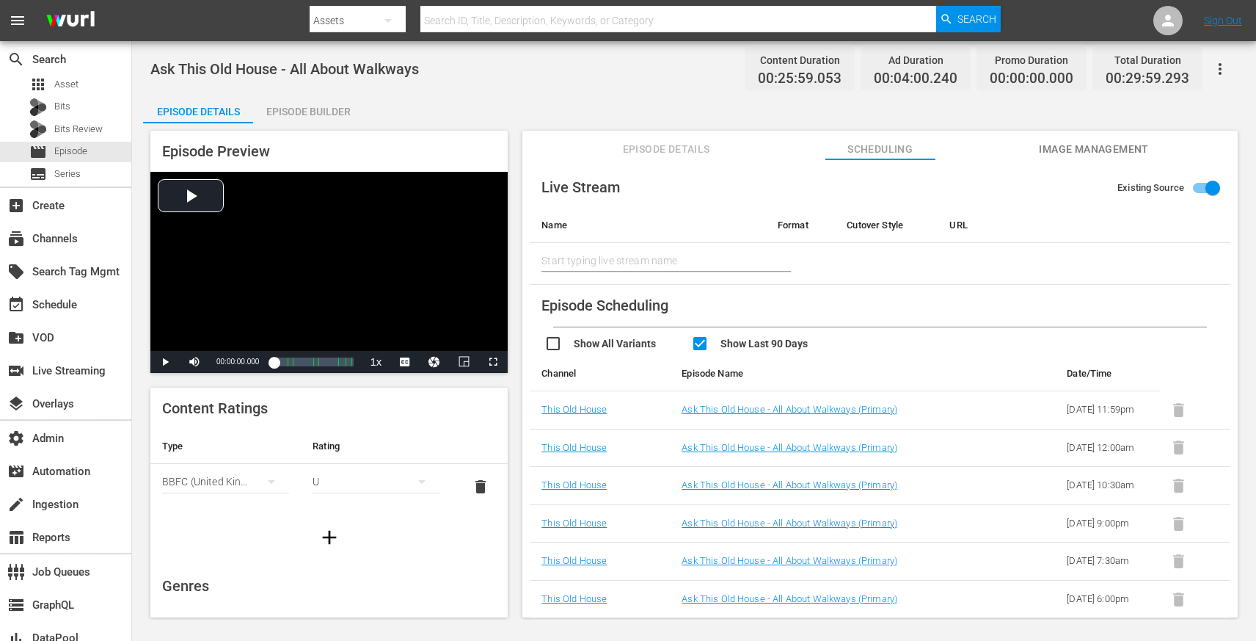
scroll to position [18, 0]
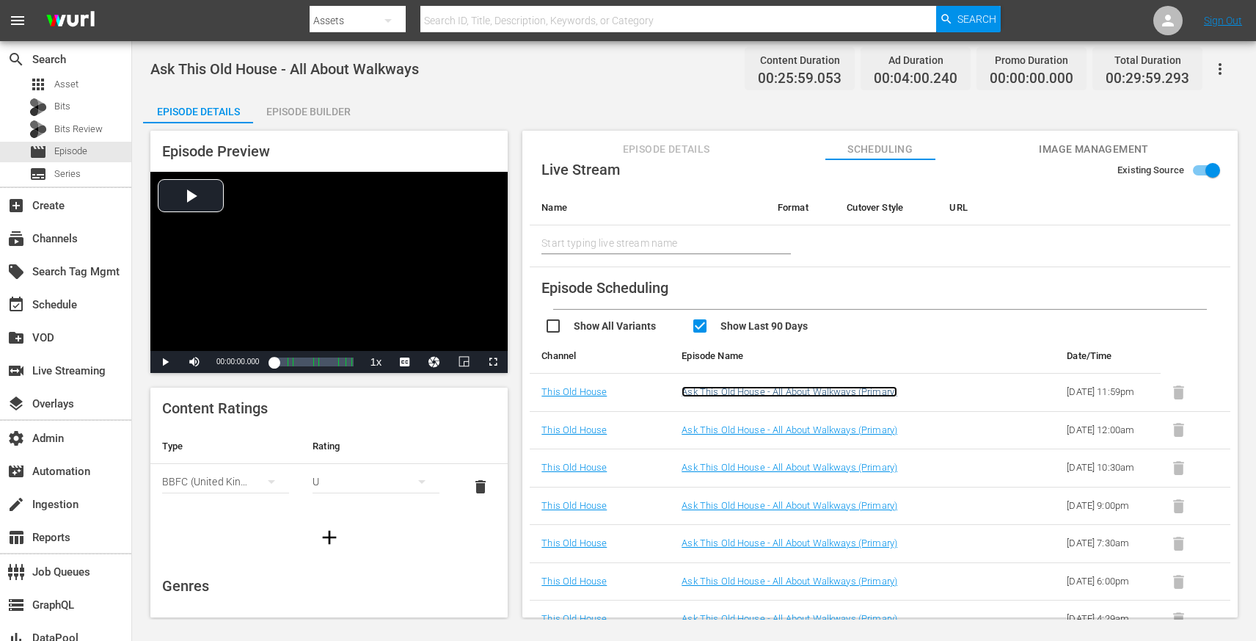
click at [743, 396] on link "Ask This Old House - All About Walkways (Primary)" at bounding box center [790, 391] width 216 height 11
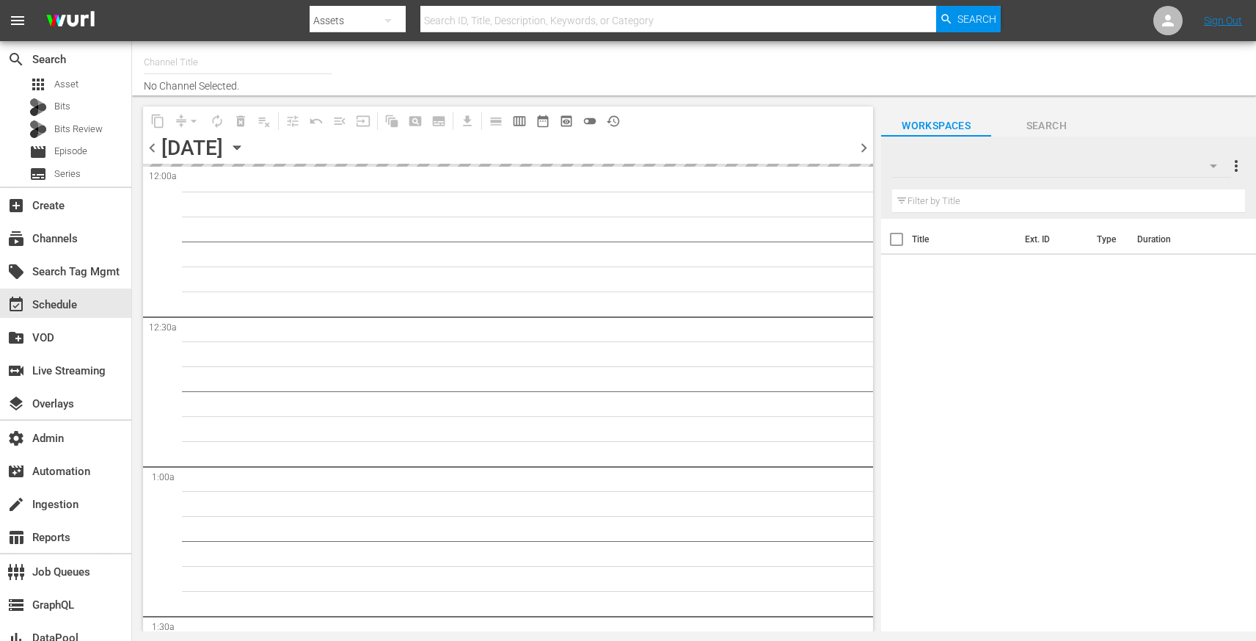
type input "This Old House (318)"
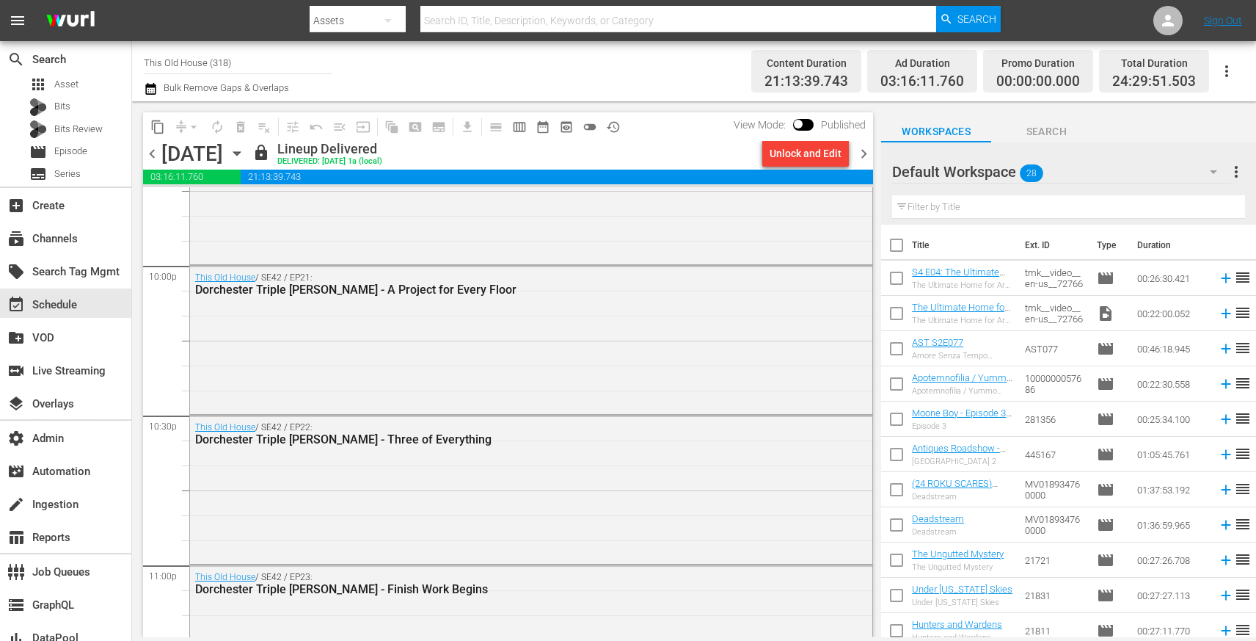
scroll to position [6884, 0]
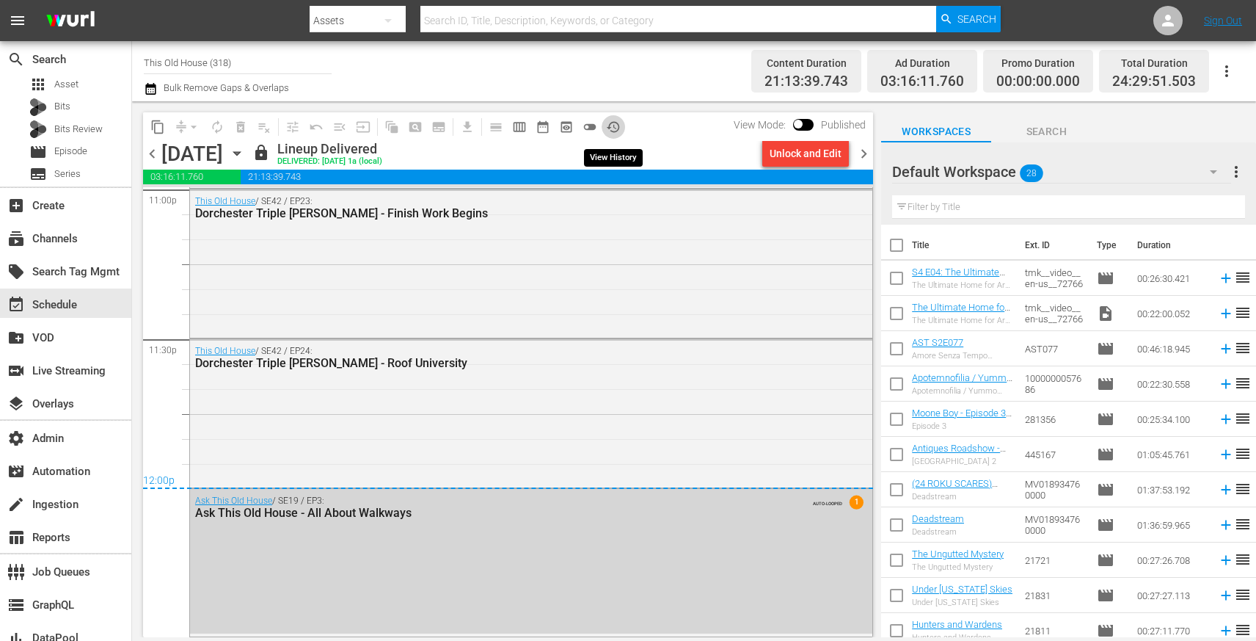
click at [609, 129] on span "history_outlined" at bounding box center [613, 127] width 15 height 15
